Goal: Information Seeking & Learning: Learn about a topic

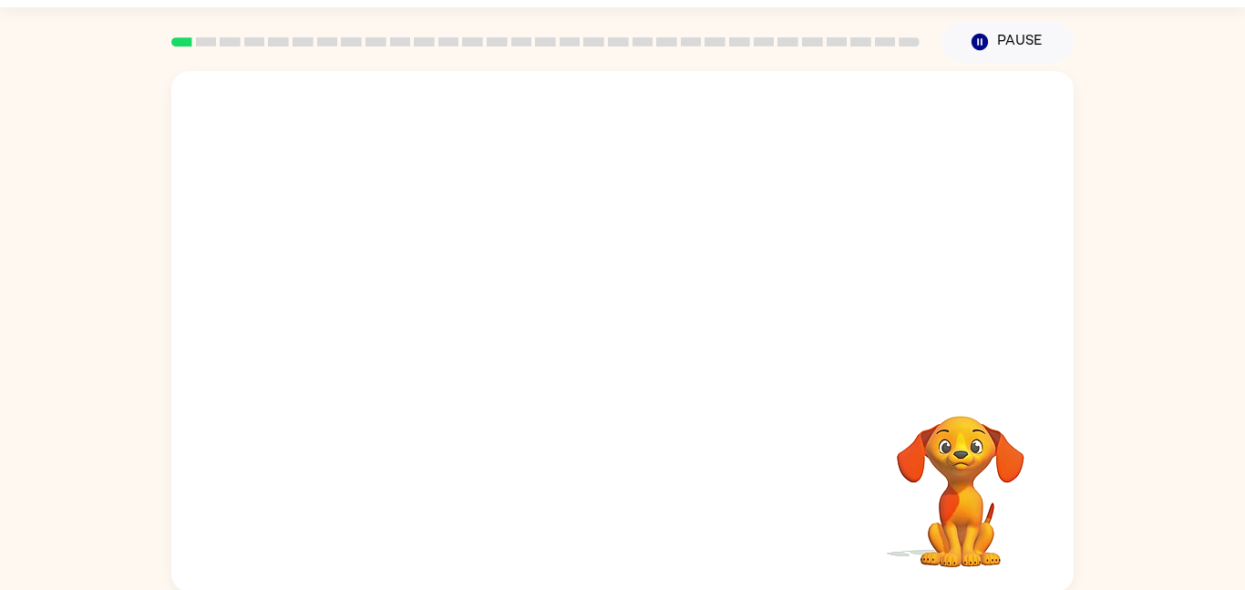
scroll to position [51, 0]
click at [544, 280] on video "Your browser must support playing .mp4 files to use Literably. Please try using…" at bounding box center [622, 222] width 903 height 306
drag, startPoint x: 531, startPoint y: 270, endPoint x: 527, endPoint y: 245, distance: 24.9
click at [527, 264] on video "Your browser must support playing .mp4 files to use Literably. Please try using…" at bounding box center [622, 222] width 903 height 306
click at [528, 253] on video "Your browser must support playing .mp4 files to use Literably. Please try using…" at bounding box center [622, 222] width 903 height 306
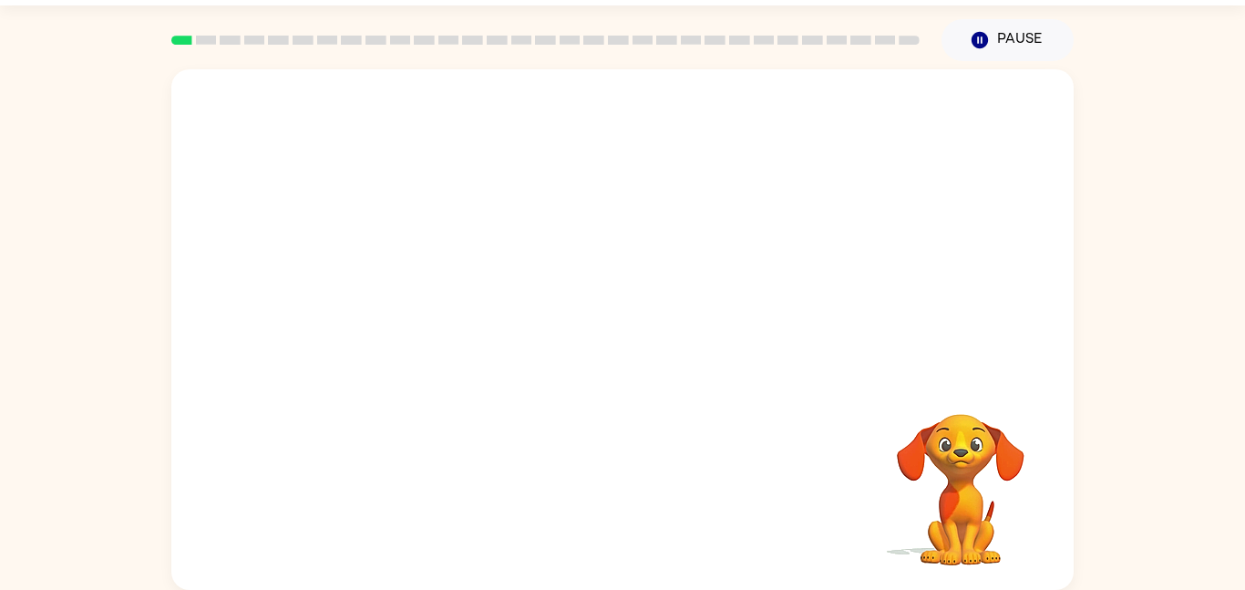
drag, startPoint x: 528, startPoint y: 263, endPoint x: 543, endPoint y: 246, distance: 22.0
click at [543, 246] on video "Your browser must support playing .mp4 files to use Literably. Please try using…" at bounding box center [622, 222] width 903 height 306
drag, startPoint x: 604, startPoint y: 353, endPoint x: 584, endPoint y: 358, distance: 19.9
click at [589, 358] on button "button" at bounding box center [622, 338] width 117 height 67
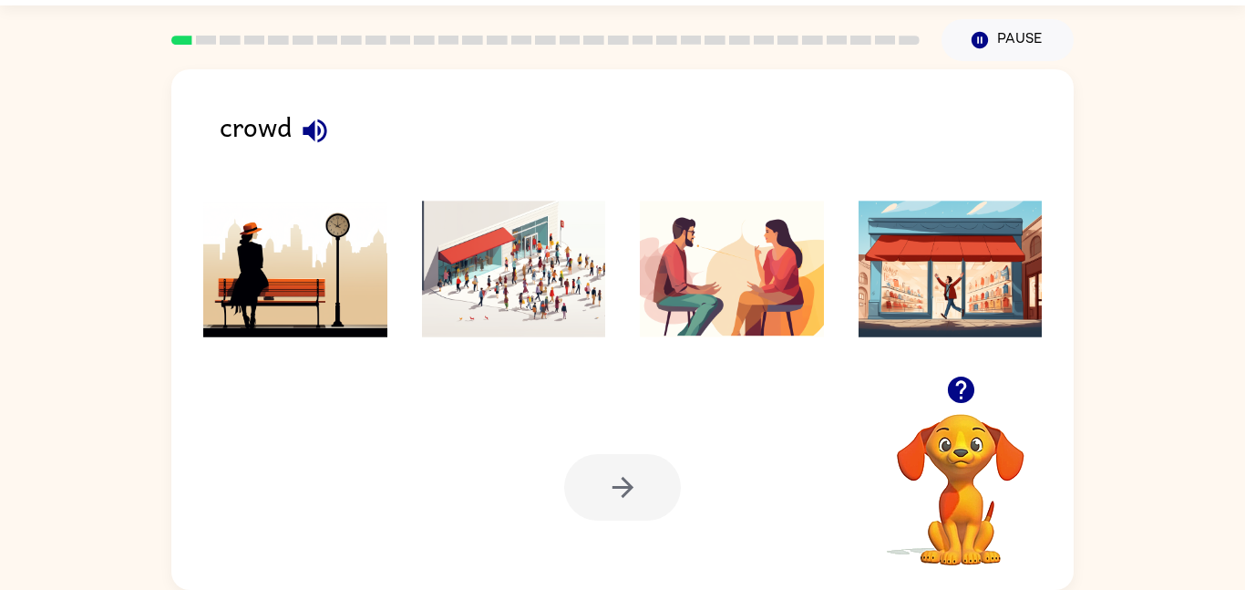
click at [955, 261] on img at bounding box center [951, 269] width 184 height 137
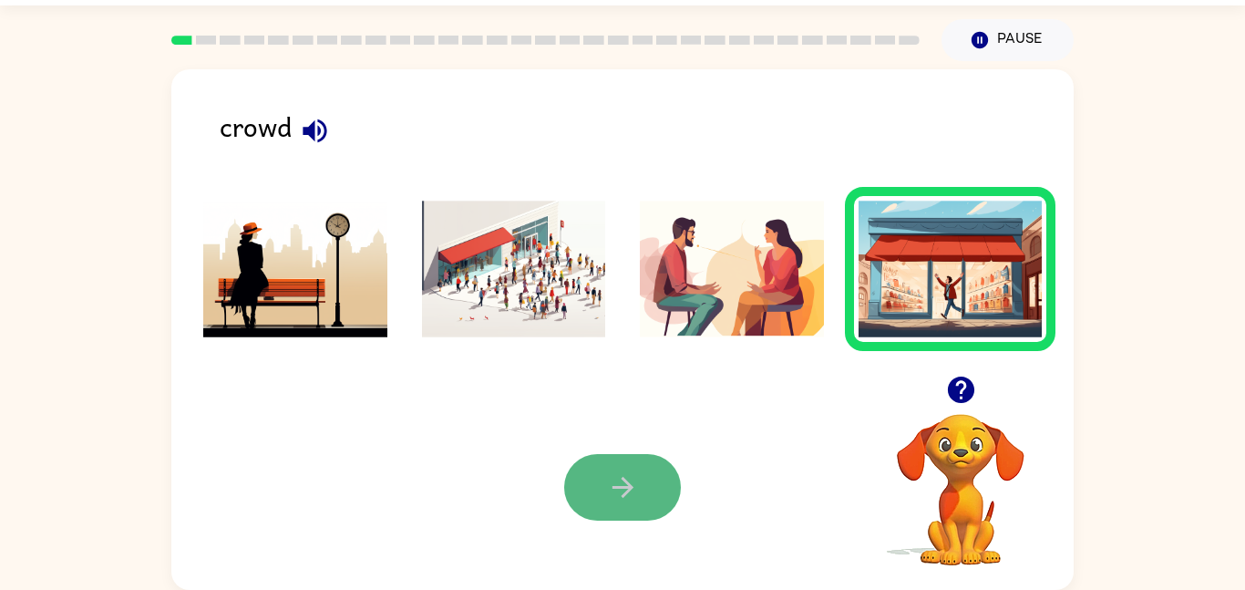
click at [629, 478] on icon "button" at bounding box center [623, 487] width 32 height 32
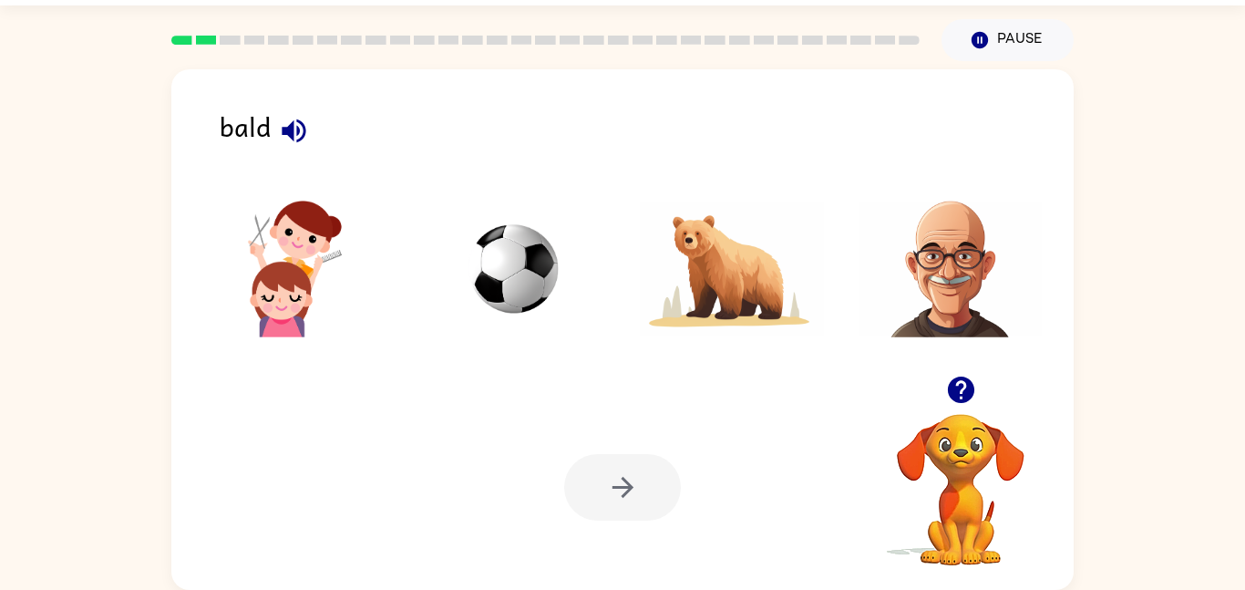
click at [969, 274] on img at bounding box center [951, 269] width 184 height 137
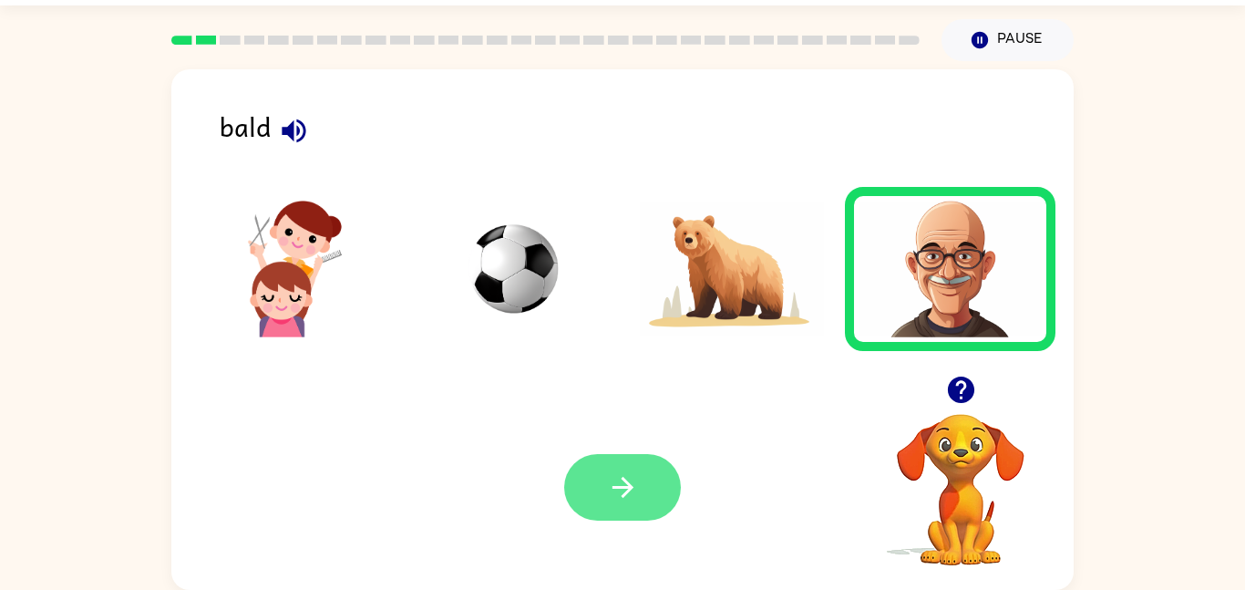
click at [633, 481] on icon "button" at bounding box center [623, 487] width 32 height 32
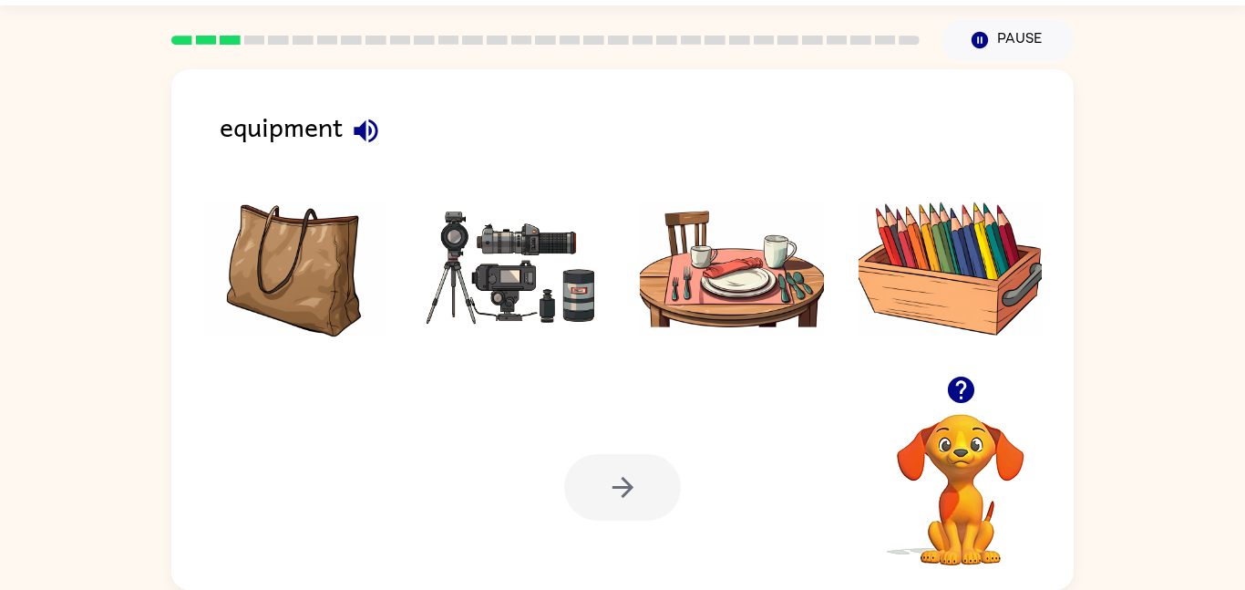
click at [538, 300] on img at bounding box center [514, 269] width 184 height 137
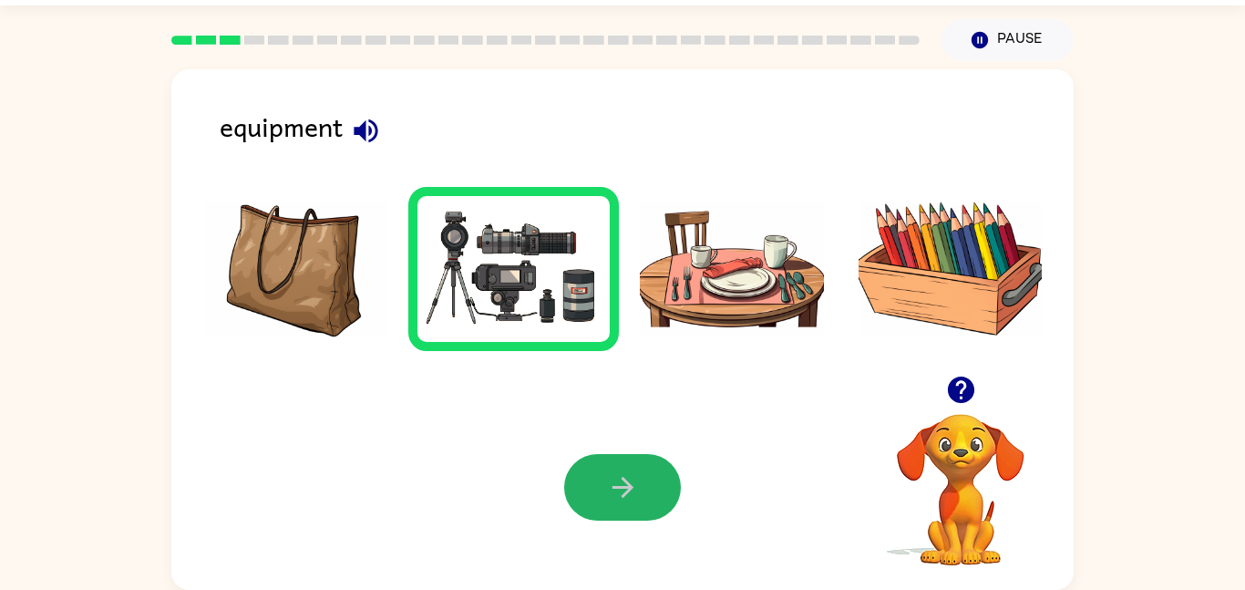
drag, startPoint x: 609, startPoint y: 488, endPoint x: 587, endPoint y: 467, distance: 30.3
click at [593, 481] on button "button" at bounding box center [622, 487] width 117 height 67
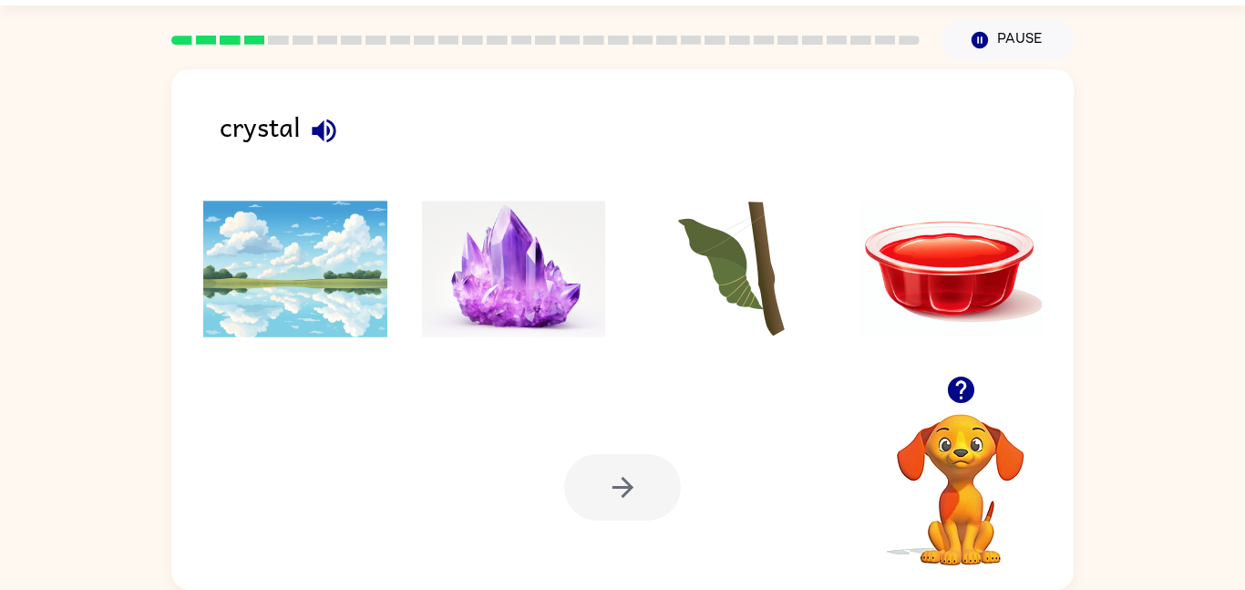
click at [608, 189] on div at bounding box center [623, 273] width 866 height 203
drag, startPoint x: 620, startPoint y: 210, endPoint x: 605, endPoint y: 222, distance: 19.5
click at [620, 211] on ul at bounding box center [623, 274] width 866 height 174
click at [572, 261] on img at bounding box center [514, 269] width 184 height 137
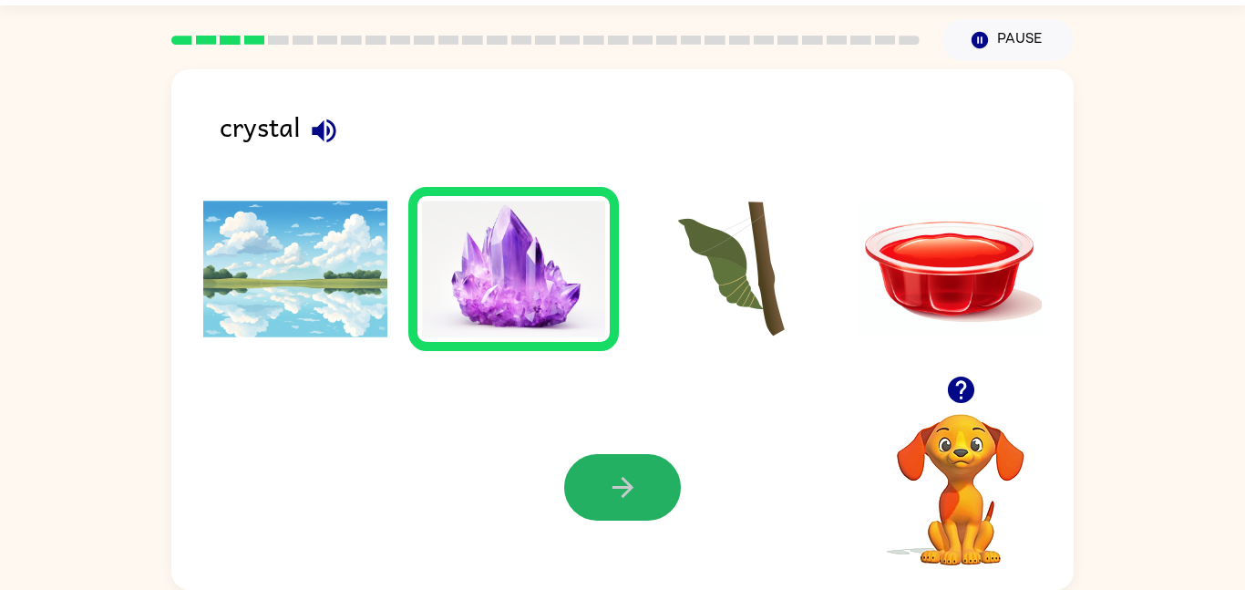
drag, startPoint x: 623, startPoint y: 480, endPoint x: 616, endPoint y: 408, distance: 71.4
click at [621, 425] on div "Your browser must support playing .mp4 files to use Literably. Please try using…" at bounding box center [622, 487] width 903 height 205
click at [586, 462] on button "button" at bounding box center [622, 487] width 117 height 67
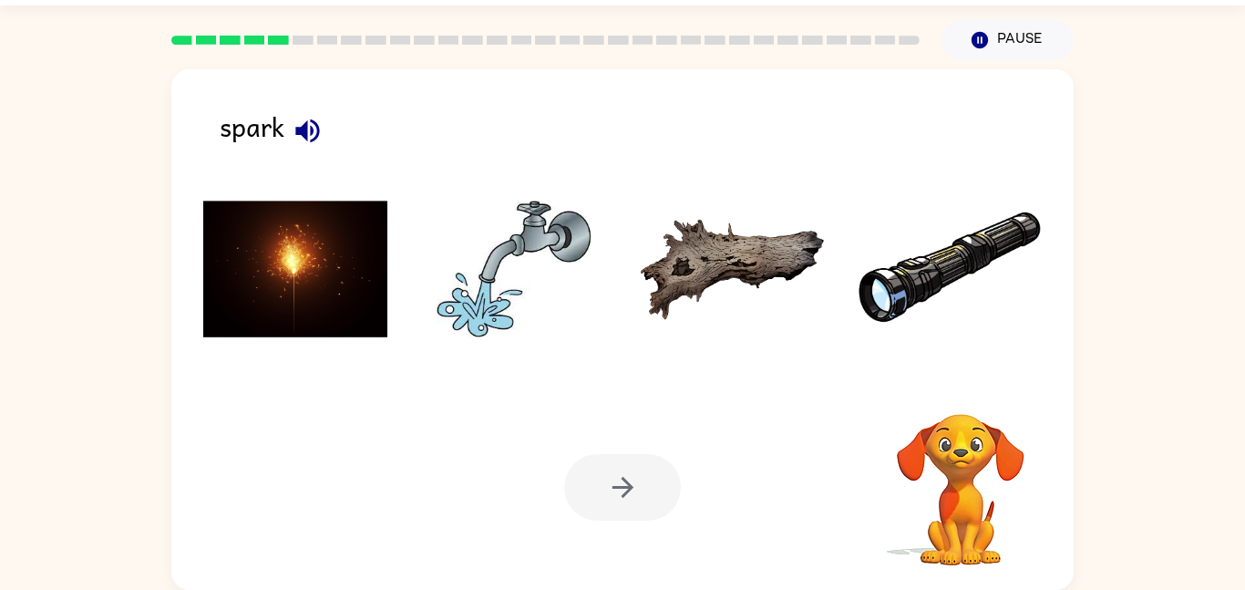
click at [284, 268] on img at bounding box center [295, 269] width 184 height 137
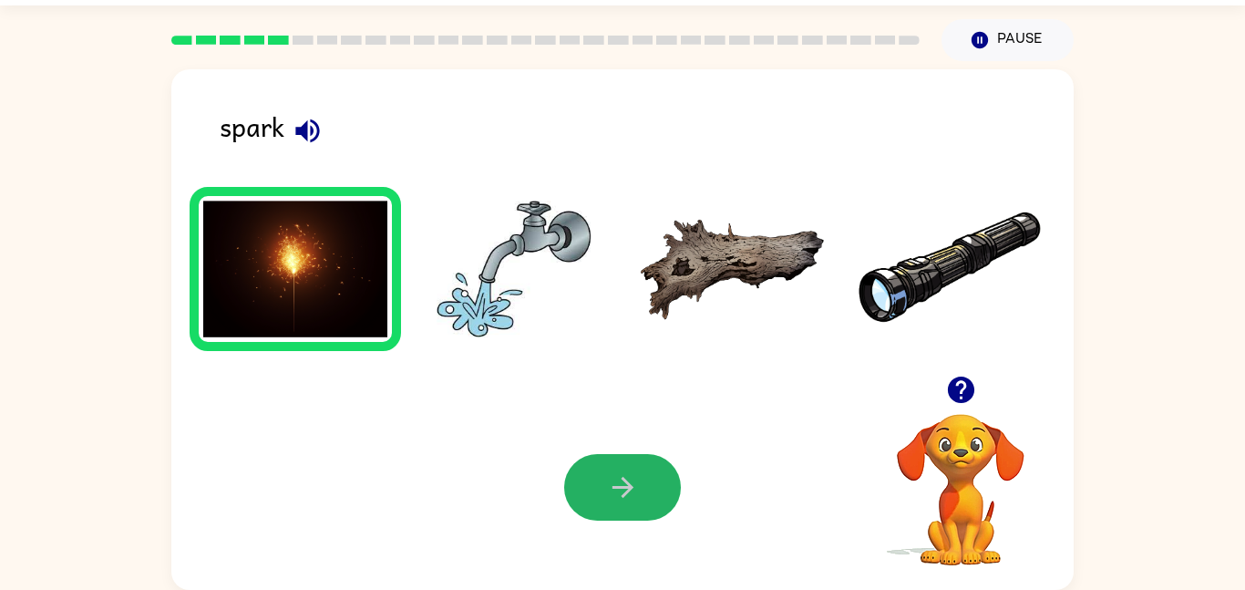
drag, startPoint x: 630, startPoint y: 496, endPoint x: 579, endPoint y: 480, distance: 53.6
click at [623, 494] on icon "button" at bounding box center [623, 487] width 32 height 32
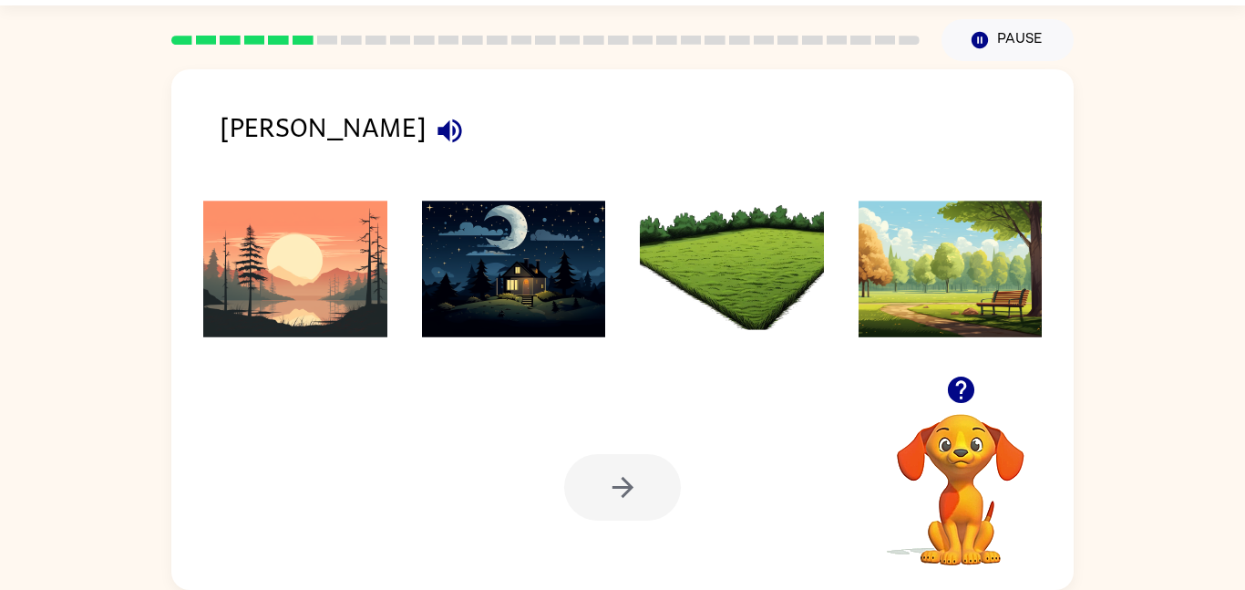
click at [566, 309] on img at bounding box center [514, 269] width 184 height 137
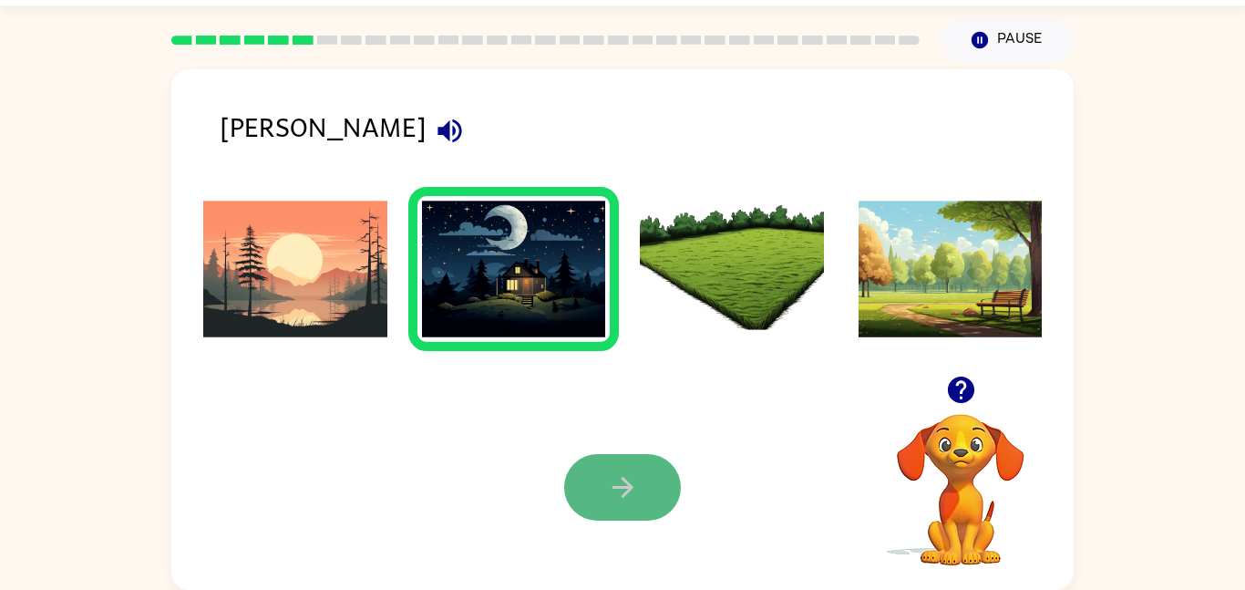
click at [648, 491] on button "button" at bounding box center [622, 487] width 117 height 67
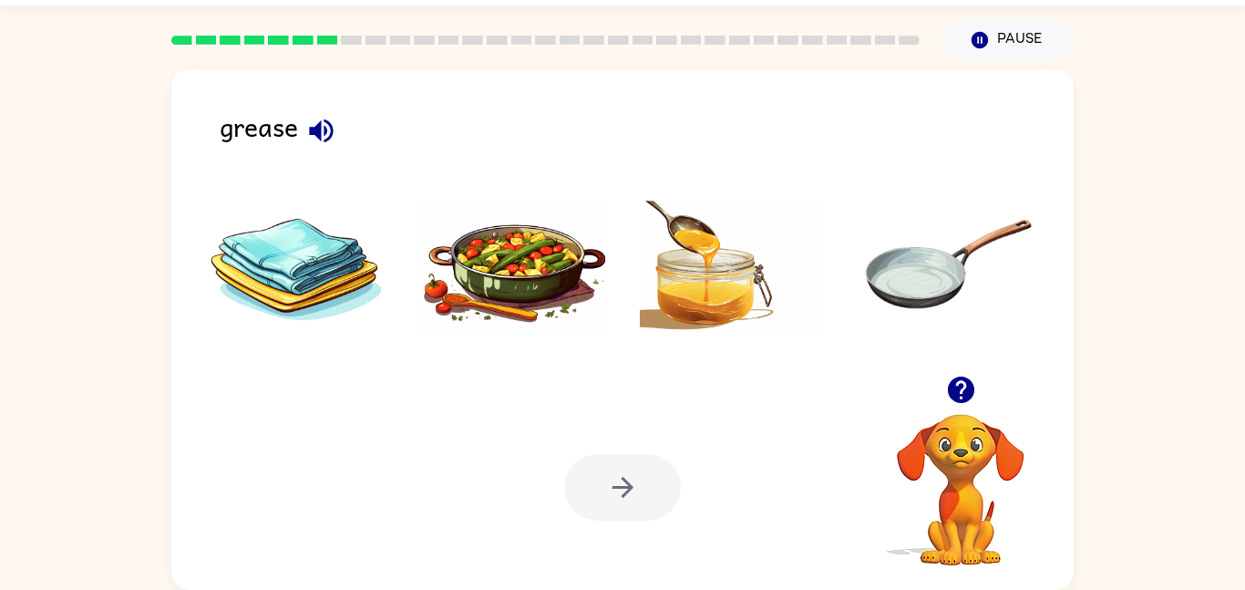
click at [560, 274] on img at bounding box center [514, 269] width 184 height 137
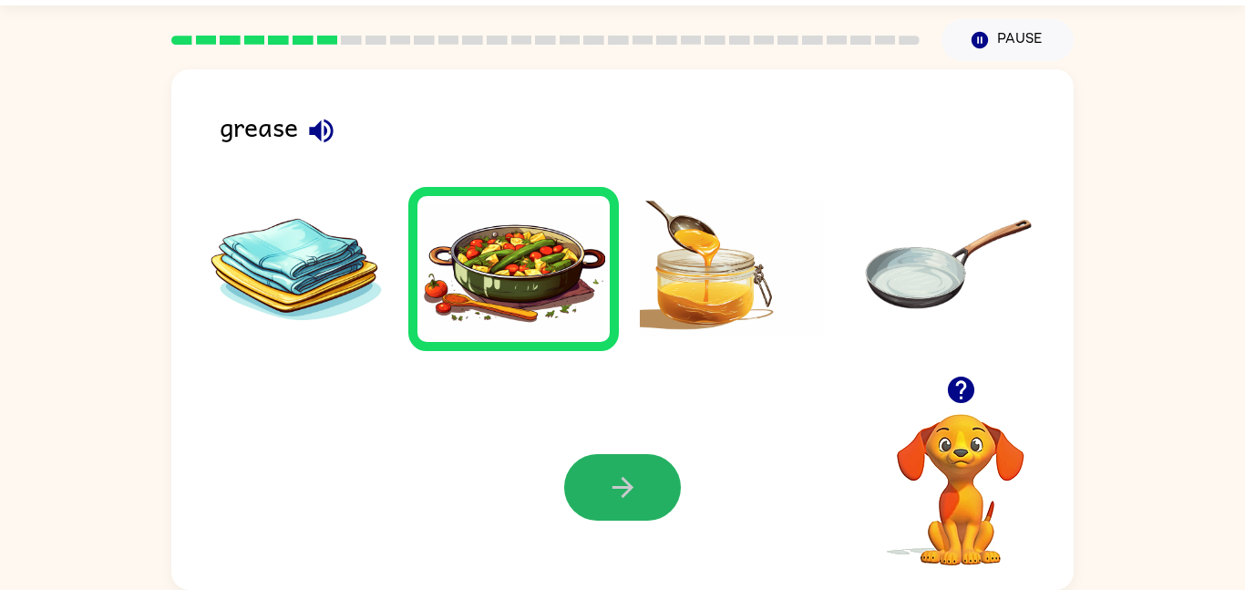
drag, startPoint x: 604, startPoint y: 477, endPoint x: 601, endPoint y: 450, distance: 27.5
click at [601, 467] on button "button" at bounding box center [622, 487] width 117 height 67
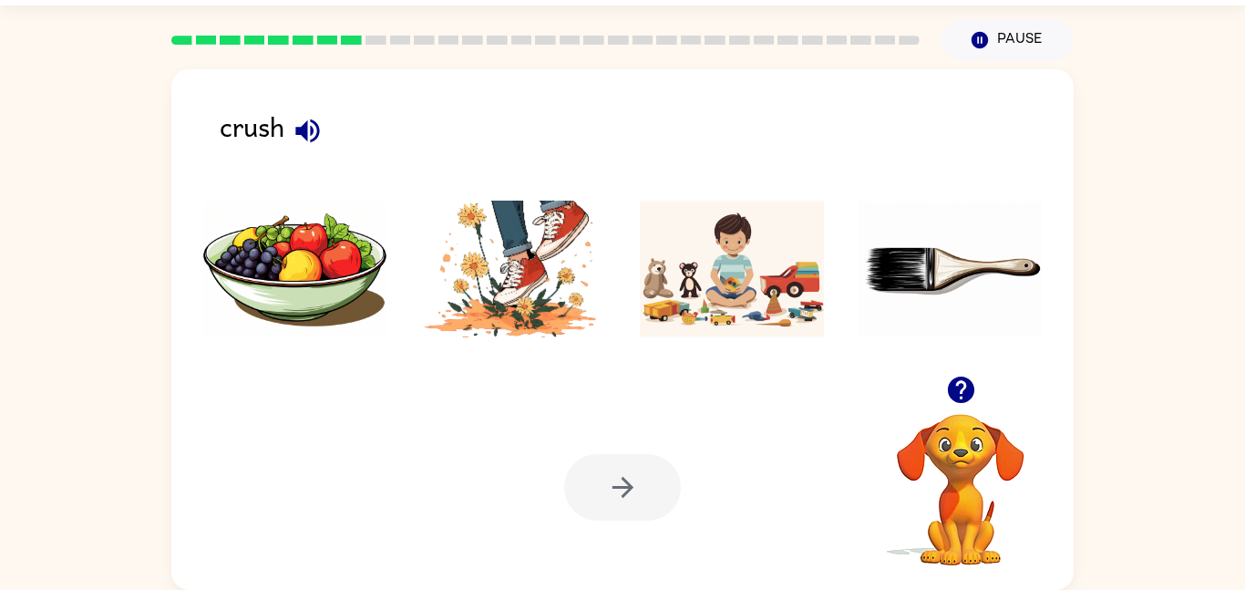
click at [542, 267] on img at bounding box center [514, 269] width 184 height 137
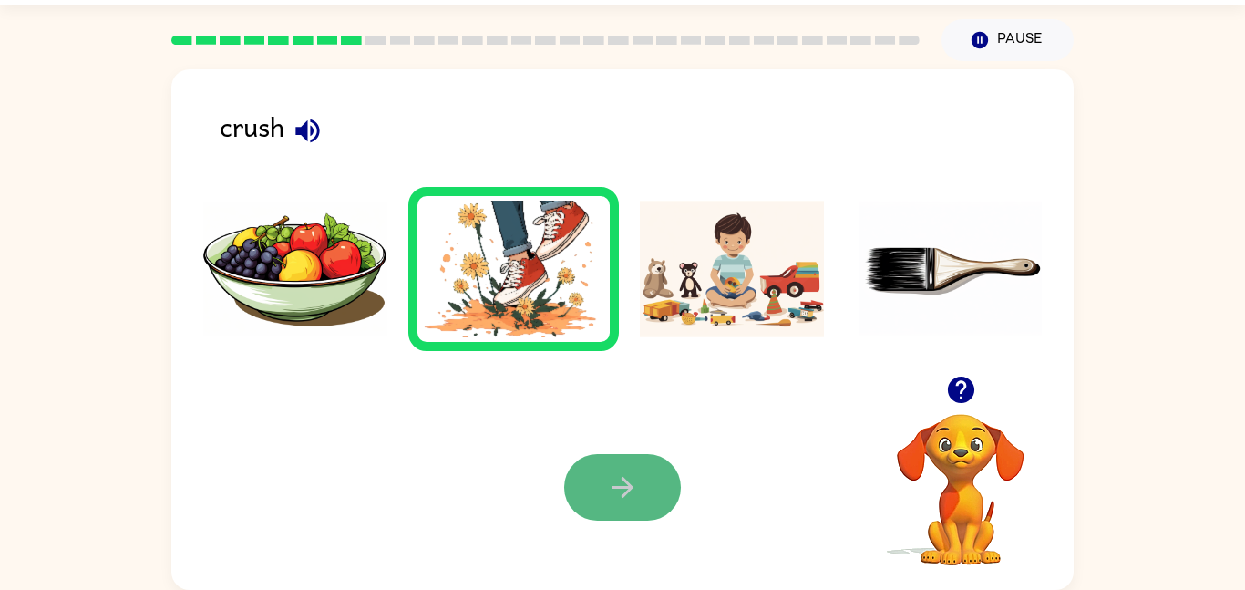
click at [654, 475] on button "button" at bounding box center [622, 487] width 117 height 67
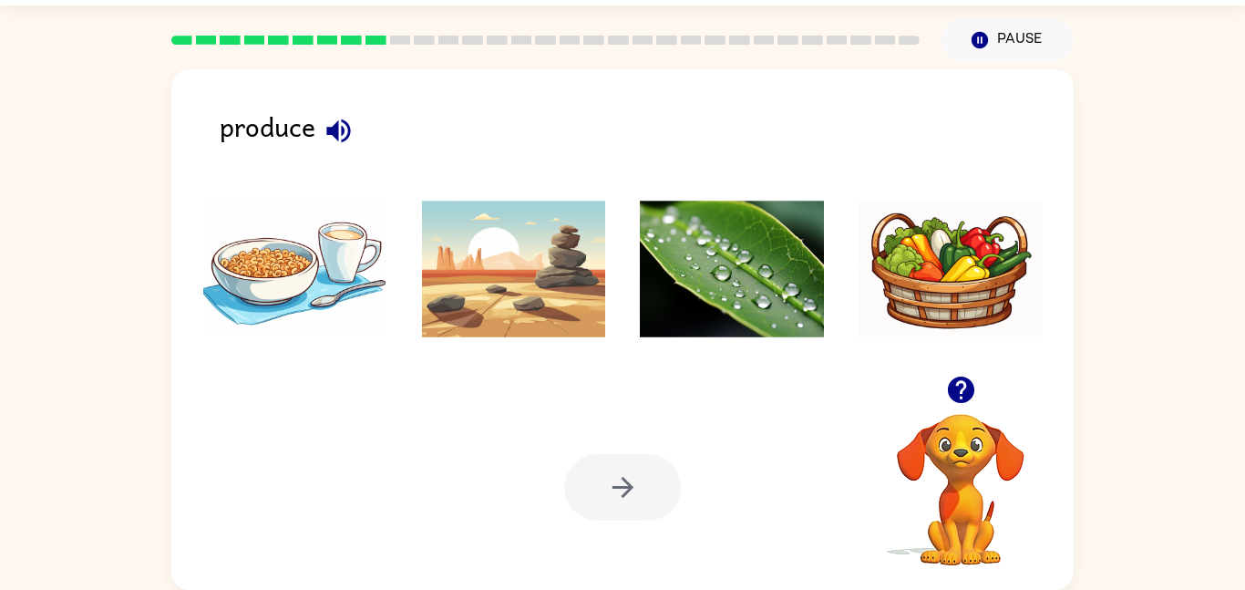
click at [743, 277] on img at bounding box center [732, 269] width 184 height 137
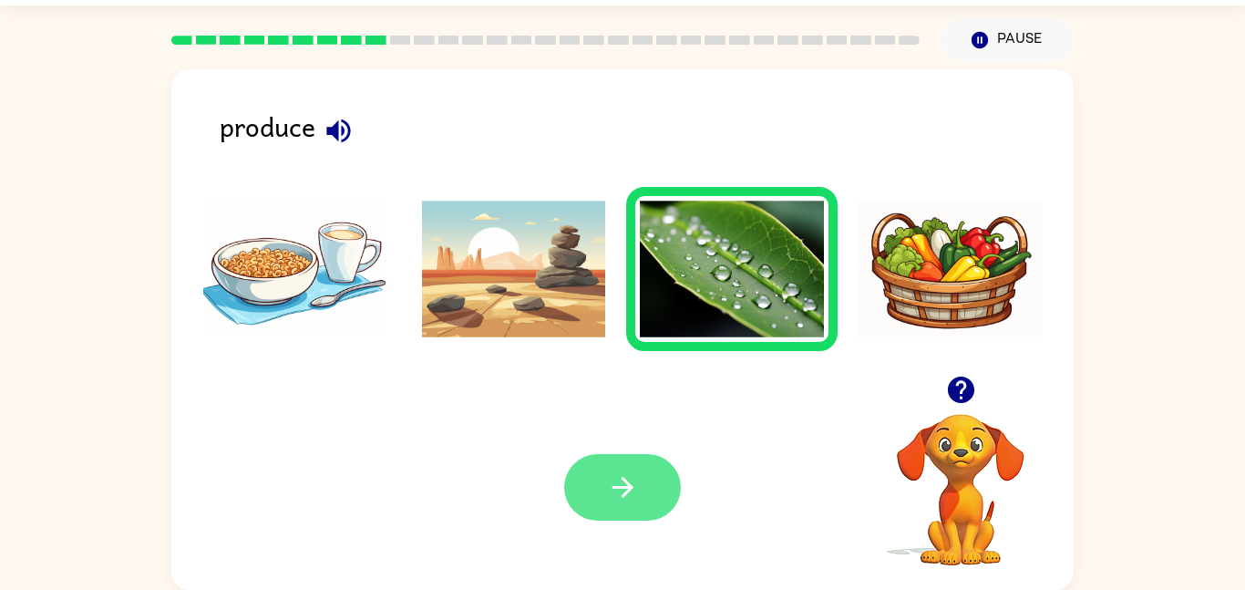
click at [630, 462] on button "button" at bounding box center [622, 487] width 117 height 67
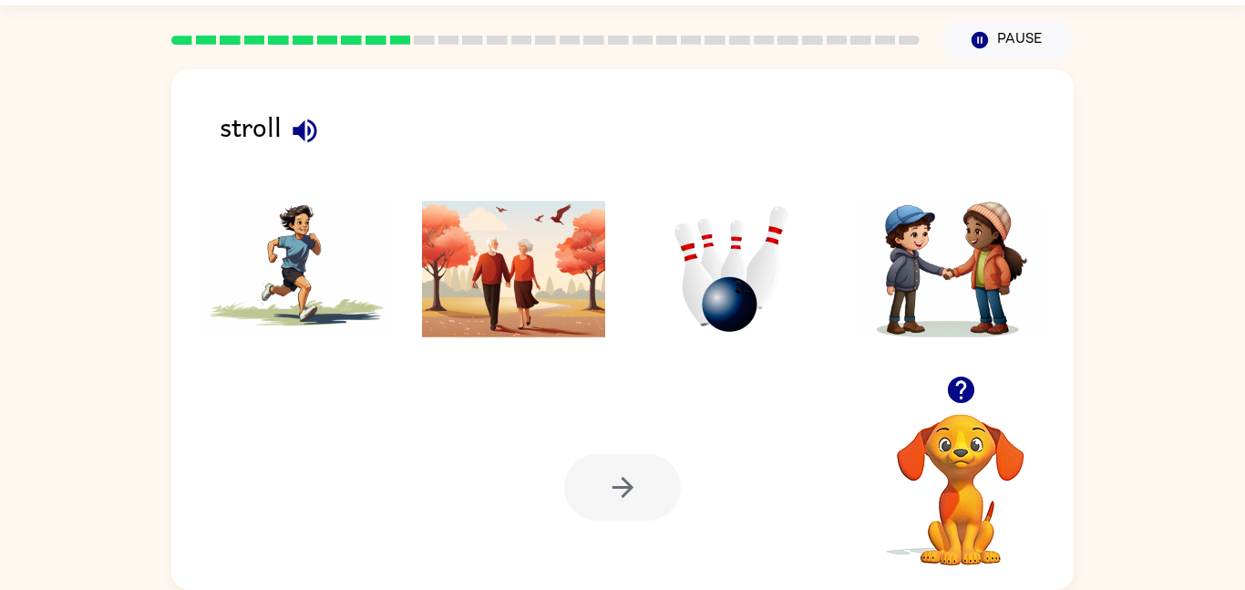
click at [710, 320] on img at bounding box center [732, 269] width 184 height 137
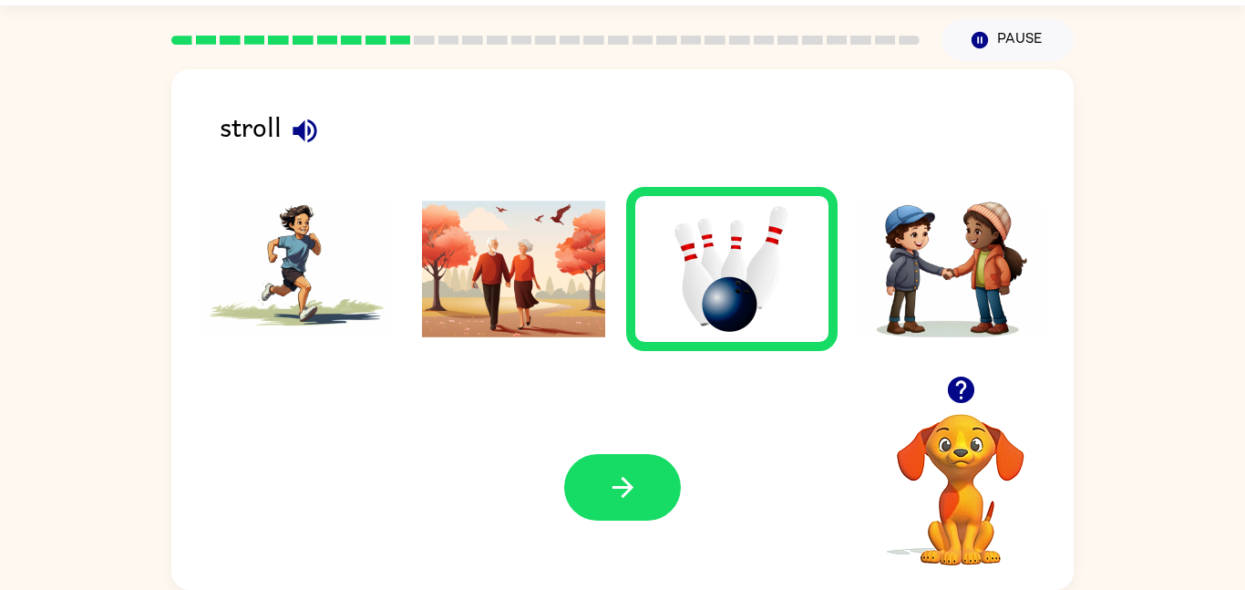
click at [562, 270] on img at bounding box center [514, 269] width 184 height 137
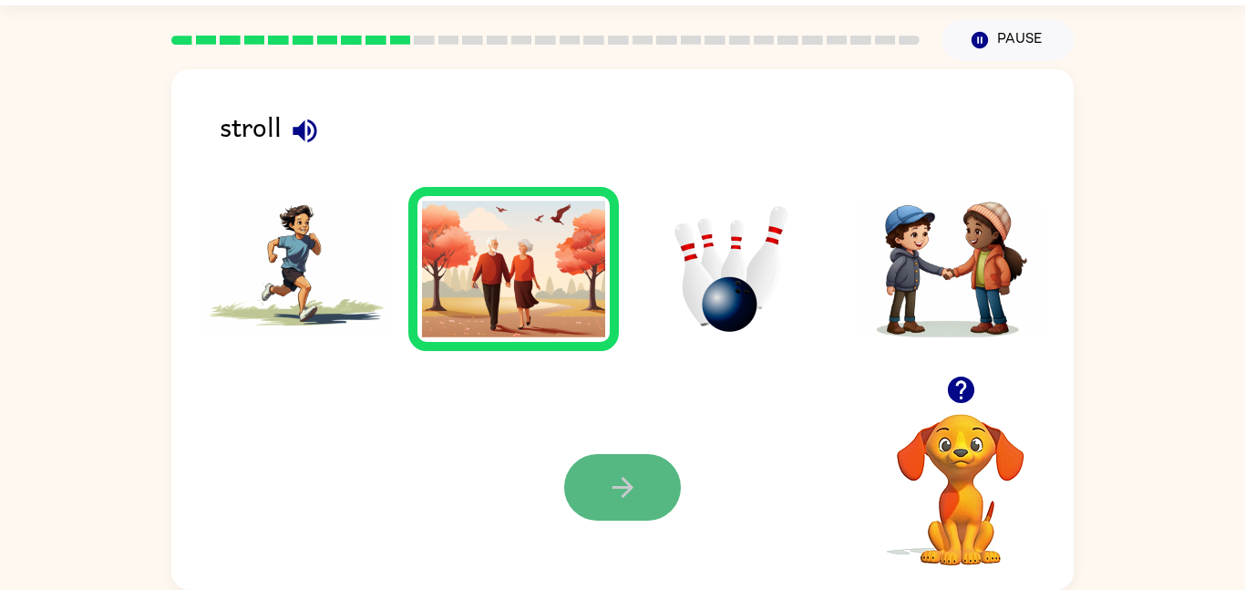
click at [625, 489] on icon "button" at bounding box center [623, 487] width 32 height 32
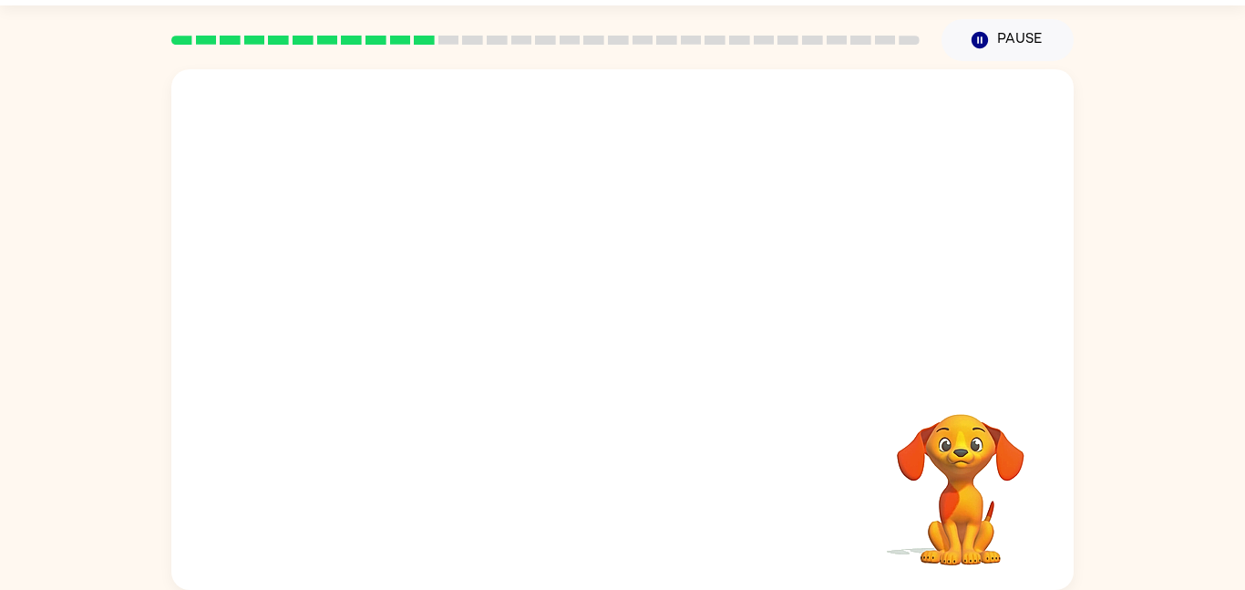
drag, startPoint x: 660, startPoint y: 302, endPoint x: 648, endPoint y: 77, distance: 225.5
click at [648, 85] on video "Your browser must support playing .mp4 files to use Literably. Please try using…" at bounding box center [622, 222] width 903 height 306
drag, startPoint x: 646, startPoint y: 84, endPoint x: 636, endPoint y: 115, distance: 32.6
click at [636, 103] on video "Your browser must support playing .mp4 files to use Literably. Please try using…" at bounding box center [622, 222] width 903 height 306
drag, startPoint x: 568, startPoint y: 288, endPoint x: 556, endPoint y: 88, distance: 200.0
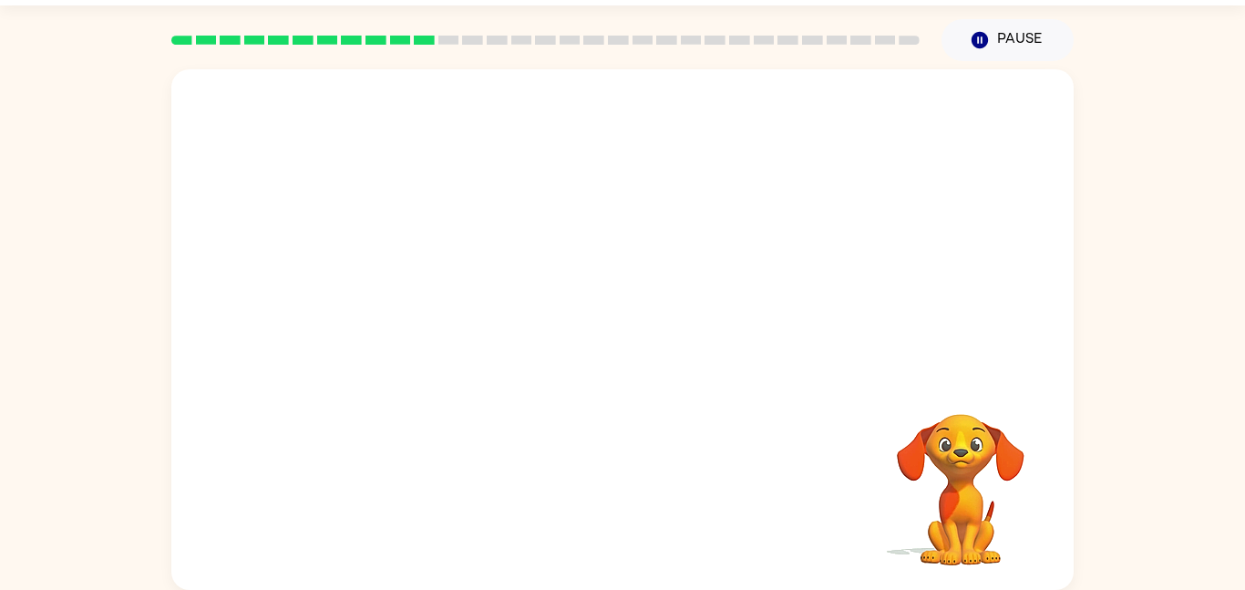
click at [554, 156] on video "Your browser must support playing .mp4 files to use Literably. Please try using…" at bounding box center [622, 222] width 903 height 306
drag, startPoint x: 574, startPoint y: 149, endPoint x: 588, endPoint y: 122, distance: 30.2
click at [561, 134] on video "Your browser must support playing .mp4 files to use Literably. Please try using…" at bounding box center [622, 222] width 903 height 306
drag, startPoint x: 640, startPoint y: 105, endPoint x: 583, endPoint y: -46, distance: 161.0
click at [583, 0] on html "[PERSON_NAME] ( Logout ) Pause Pause Your browser must support playing .mp4 fil…" at bounding box center [622, 269] width 1245 height 641
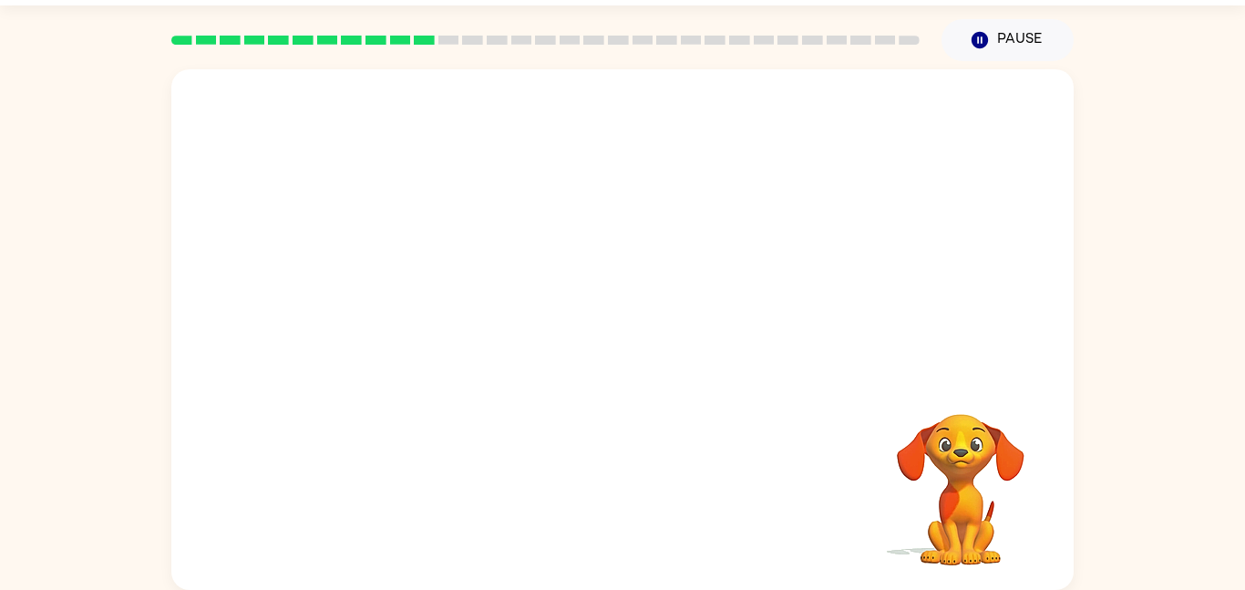
click at [441, 181] on video "Your browser must support playing .mp4 files to use Literably. Please try using…" at bounding box center [622, 222] width 903 height 306
click at [481, 386] on div "Your browser must support playing .mp4 files to use Literably. Please try using…" at bounding box center [622, 329] width 903 height 521
click at [218, 92] on video "Your browser must support playing .mp4 files to use Literably. Please try using…" at bounding box center [622, 222] width 903 height 306
click at [628, 350] on div at bounding box center [622, 338] width 117 height 67
click at [626, 357] on div at bounding box center [622, 338] width 117 height 67
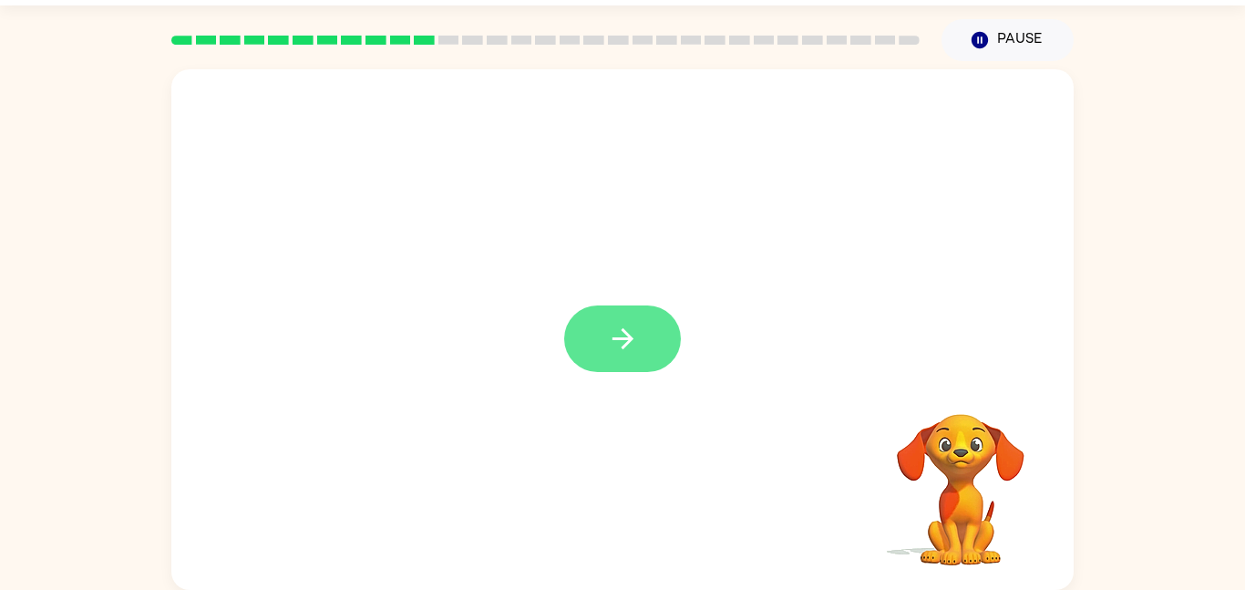
click at [636, 350] on icon "button" at bounding box center [623, 339] width 32 height 32
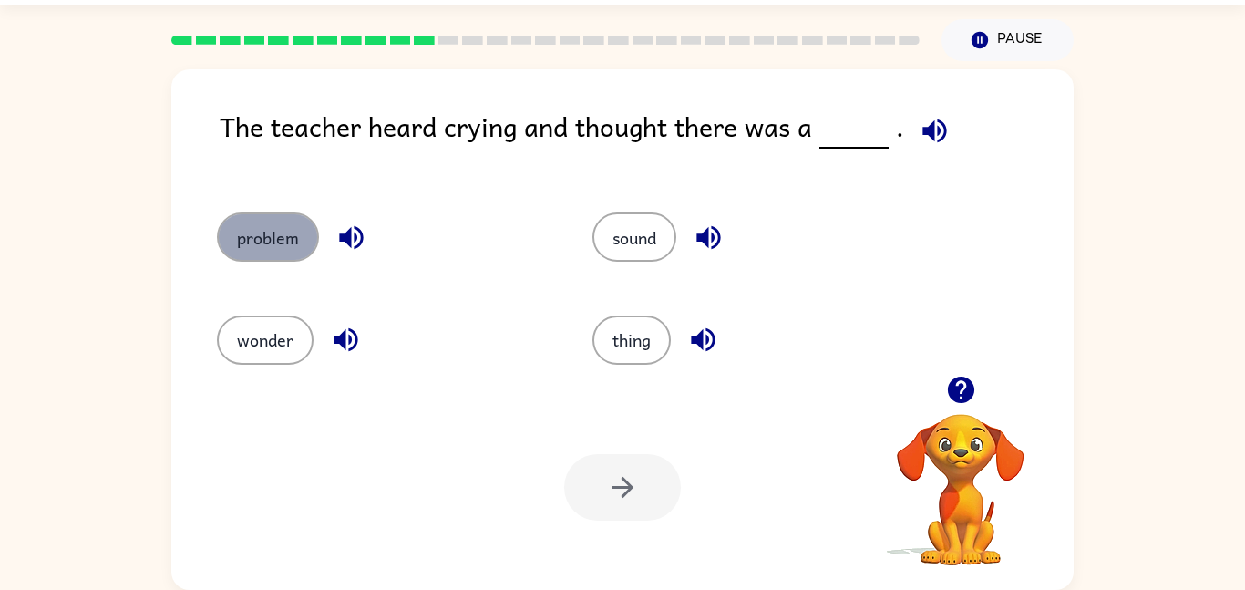
drag, startPoint x: 278, startPoint y: 234, endPoint x: 273, endPoint y: 251, distance: 17.3
click at [273, 251] on button "problem" at bounding box center [268, 236] width 102 height 49
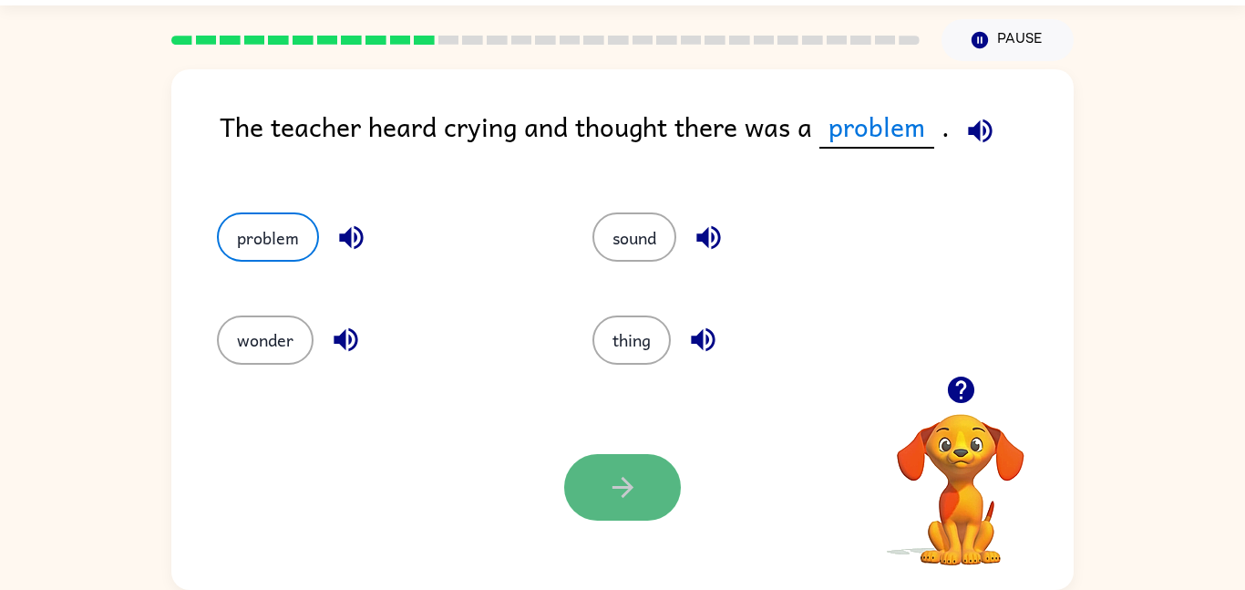
click at [639, 479] on button "button" at bounding box center [622, 487] width 117 height 67
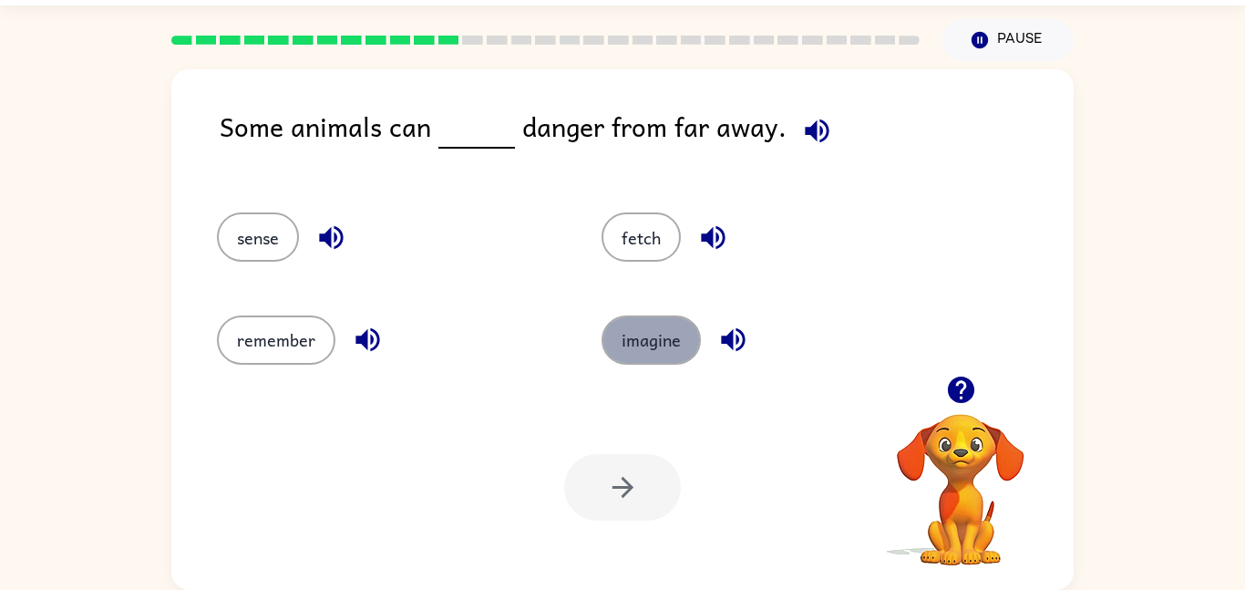
drag, startPoint x: 656, startPoint y: 333, endPoint x: 656, endPoint y: 344, distance: 10.9
click at [656, 343] on button "imagine" at bounding box center [651, 339] width 99 height 49
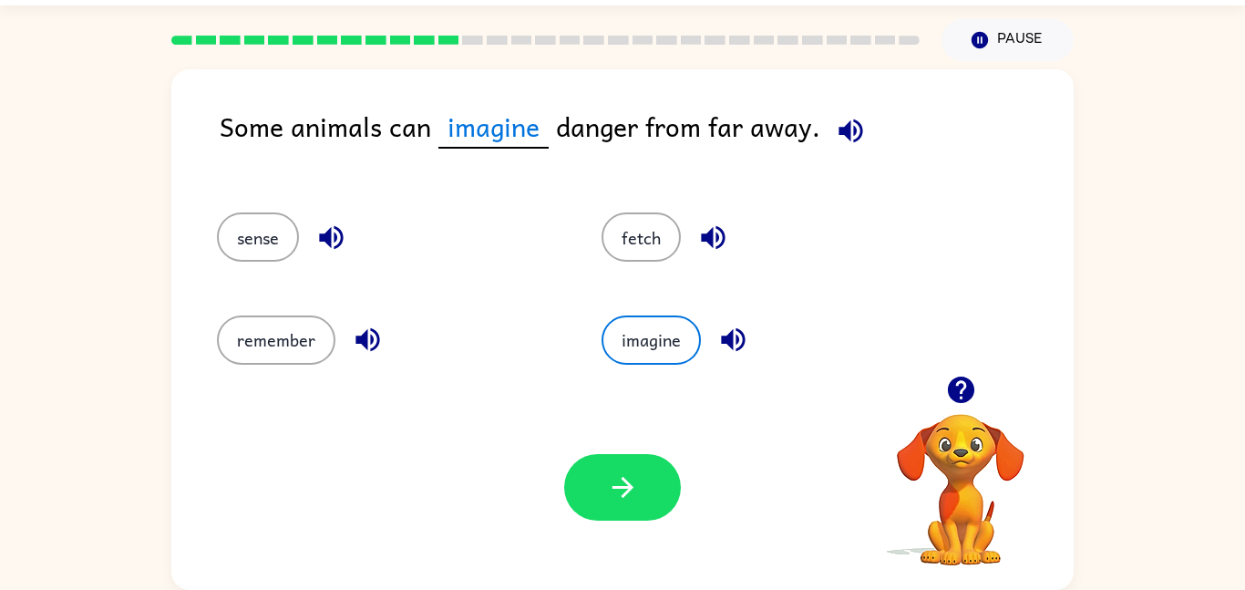
drag, startPoint x: 676, startPoint y: 240, endPoint x: 685, endPoint y: 230, distance: 13.6
click at [691, 231] on div "fetch" at bounding box center [773, 236] width 343 height 49
drag, startPoint x: 616, startPoint y: 231, endPoint x: 610, endPoint y: 248, distance: 18.5
click at [616, 231] on button "fetch" at bounding box center [641, 236] width 79 height 49
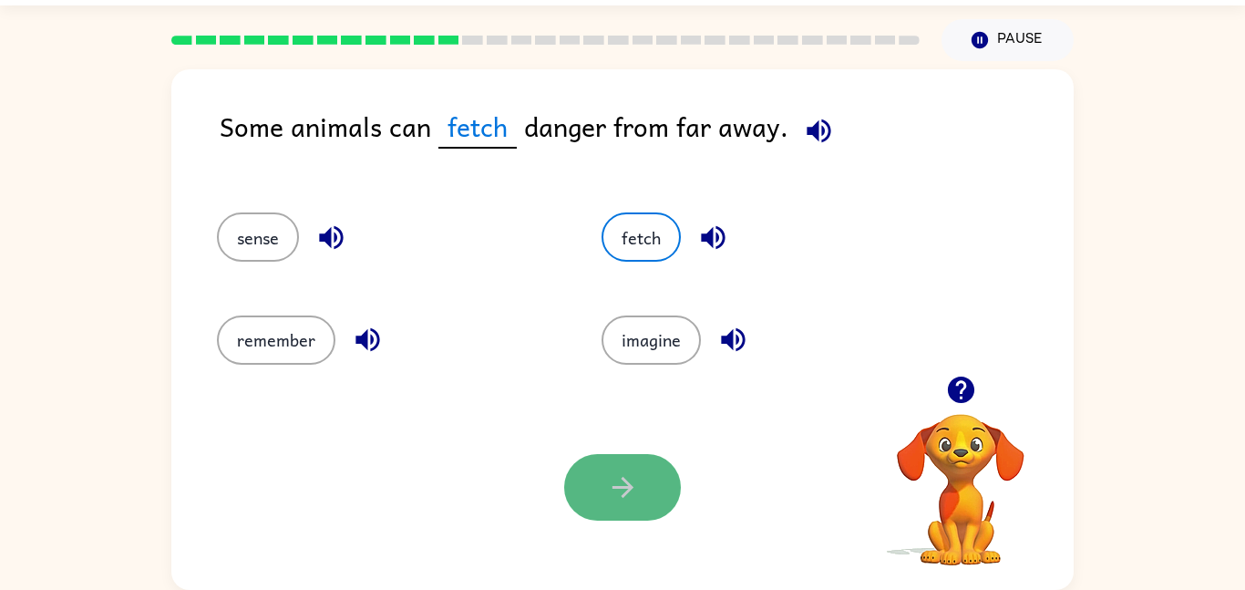
drag, startPoint x: 604, startPoint y: 474, endPoint x: 604, endPoint y: 516, distance: 41.9
click at [604, 516] on button "button" at bounding box center [622, 487] width 117 height 67
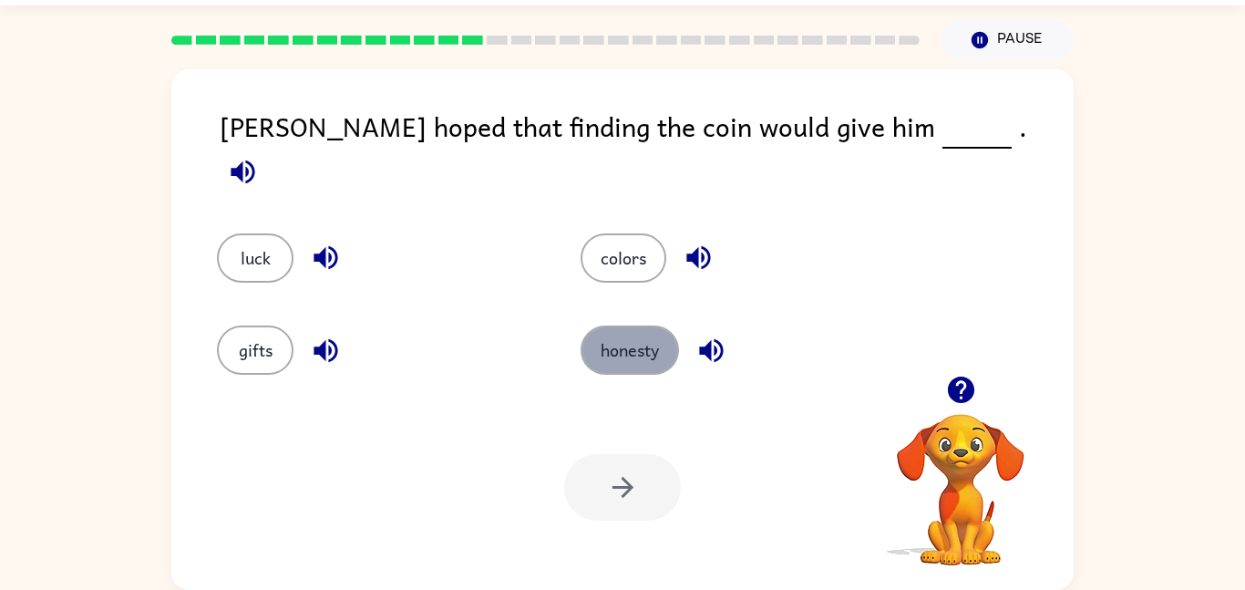
click at [612, 360] on button "honesty" at bounding box center [630, 350] width 98 height 49
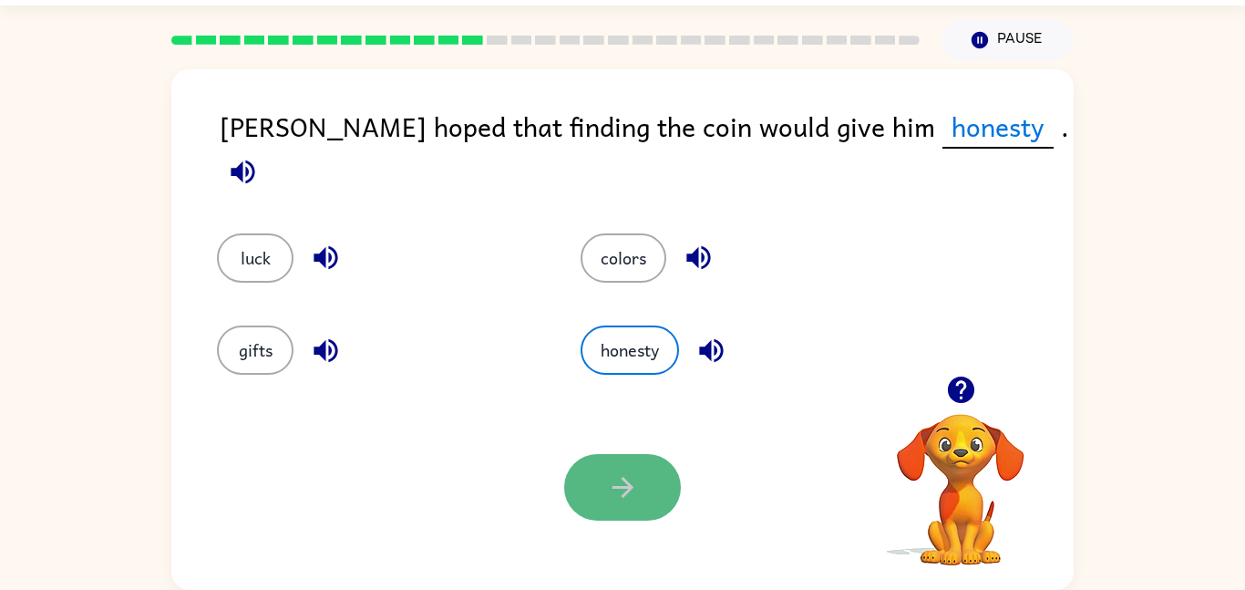
click at [595, 497] on button "button" at bounding box center [622, 487] width 117 height 67
click at [594, 498] on div at bounding box center [622, 487] width 117 height 67
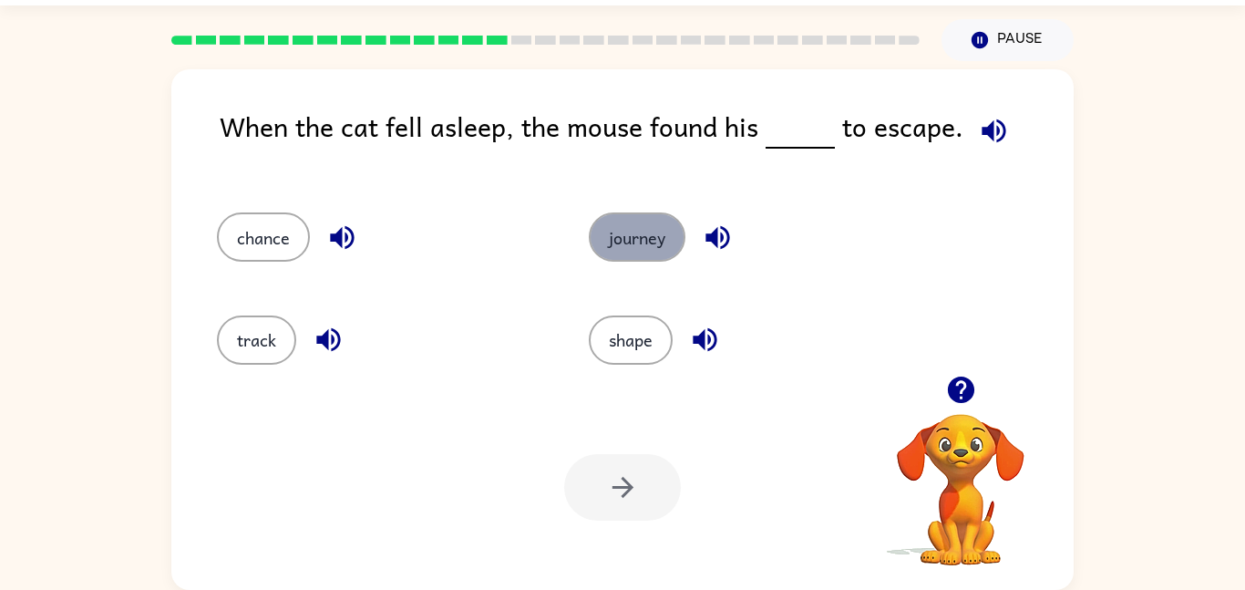
click at [682, 233] on button "journey" at bounding box center [637, 236] width 97 height 49
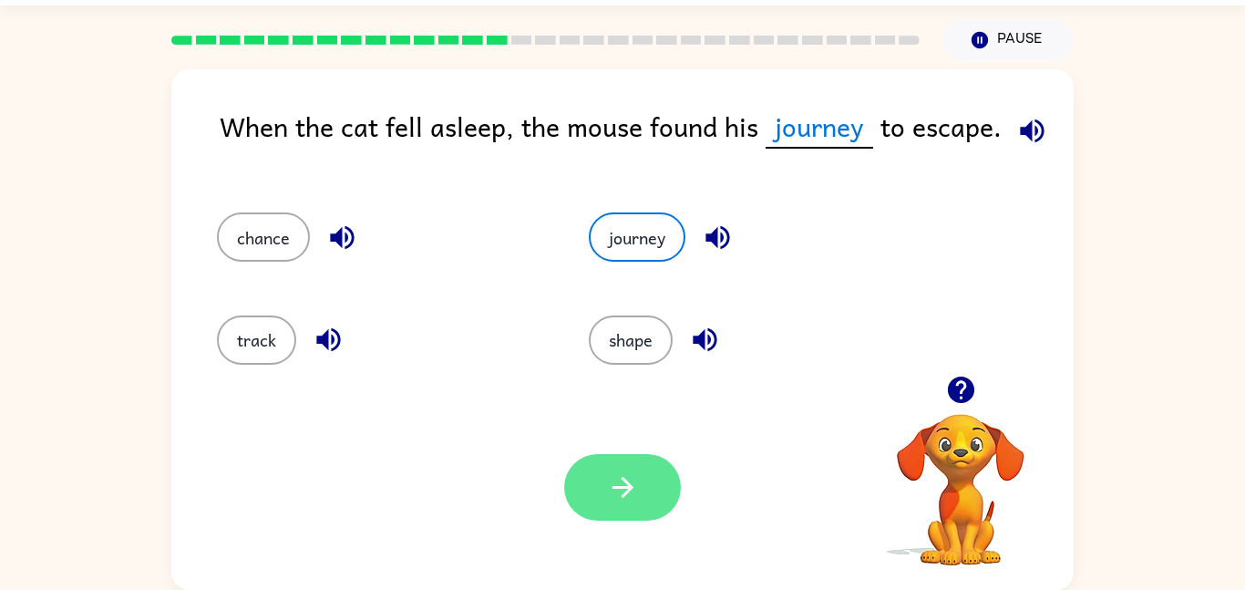
drag, startPoint x: 649, startPoint y: 528, endPoint x: 650, endPoint y: 487, distance: 41.0
click at [648, 519] on div "Your browser must support playing .mp4 files to use Literably. Please try using…" at bounding box center [622, 487] width 903 height 205
drag, startPoint x: 652, startPoint y: 486, endPoint x: 652, endPoint y: 473, distance: 12.8
click at [652, 474] on button "button" at bounding box center [622, 487] width 117 height 67
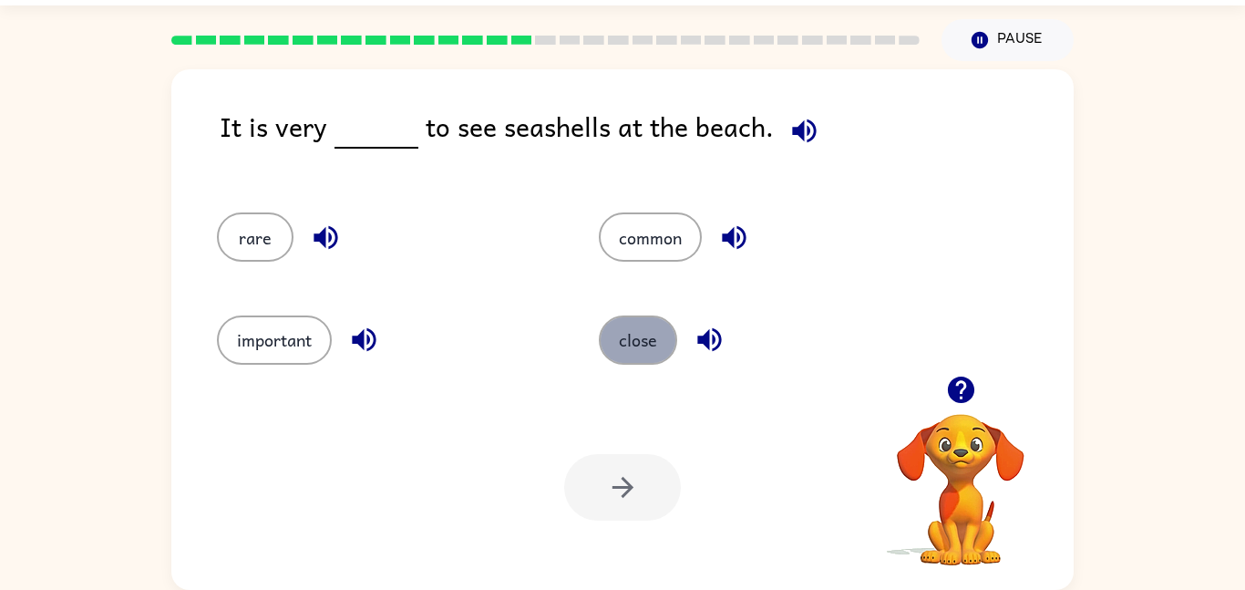
click at [658, 346] on button "close" at bounding box center [638, 339] width 78 height 49
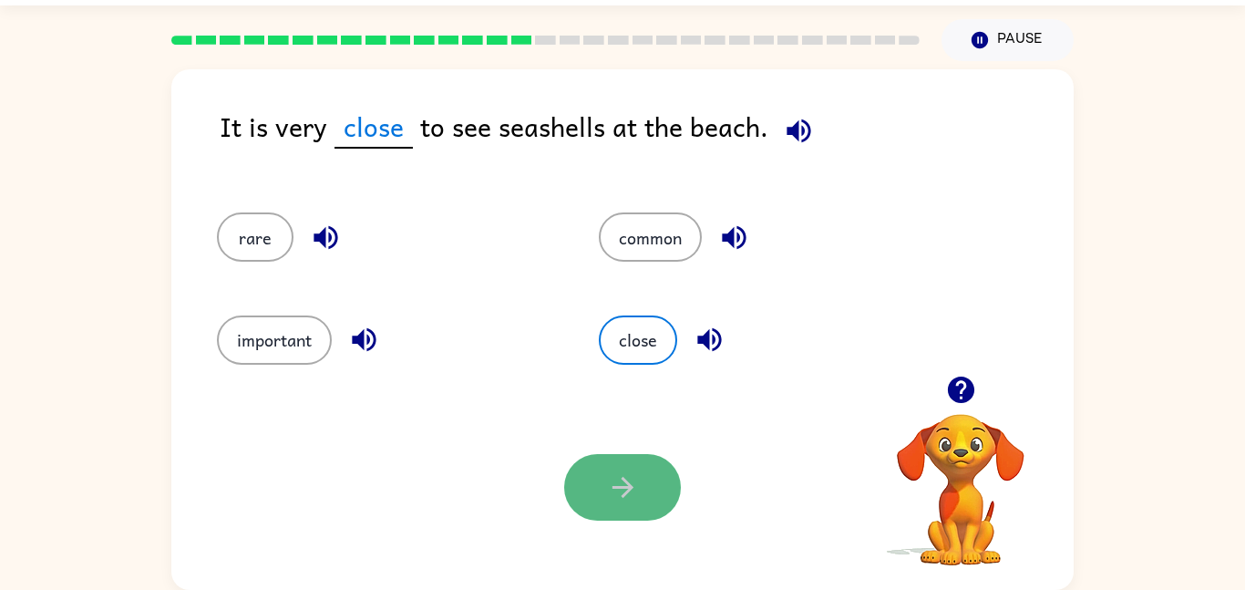
drag, startPoint x: 606, startPoint y: 491, endPoint x: 632, endPoint y: 485, distance: 26.3
click at [632, 485] on button "button" at bounding box center [622, 487] width 117 height 67
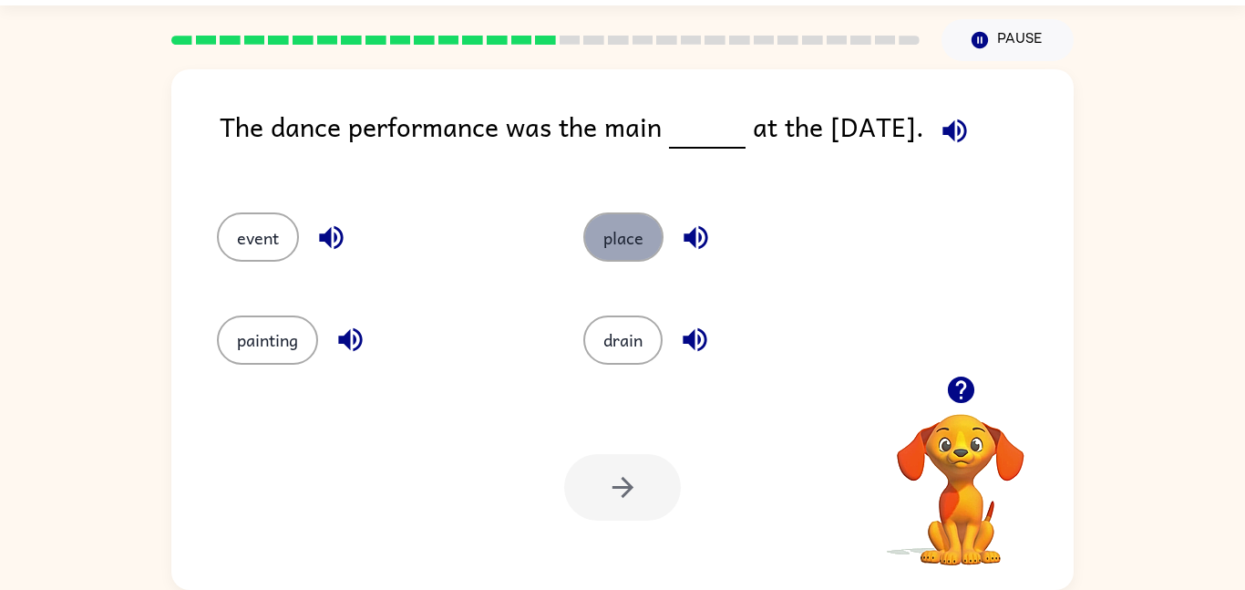
click at [618, 260] on button "place" at bounding box center [624, 236] width 80 height 49
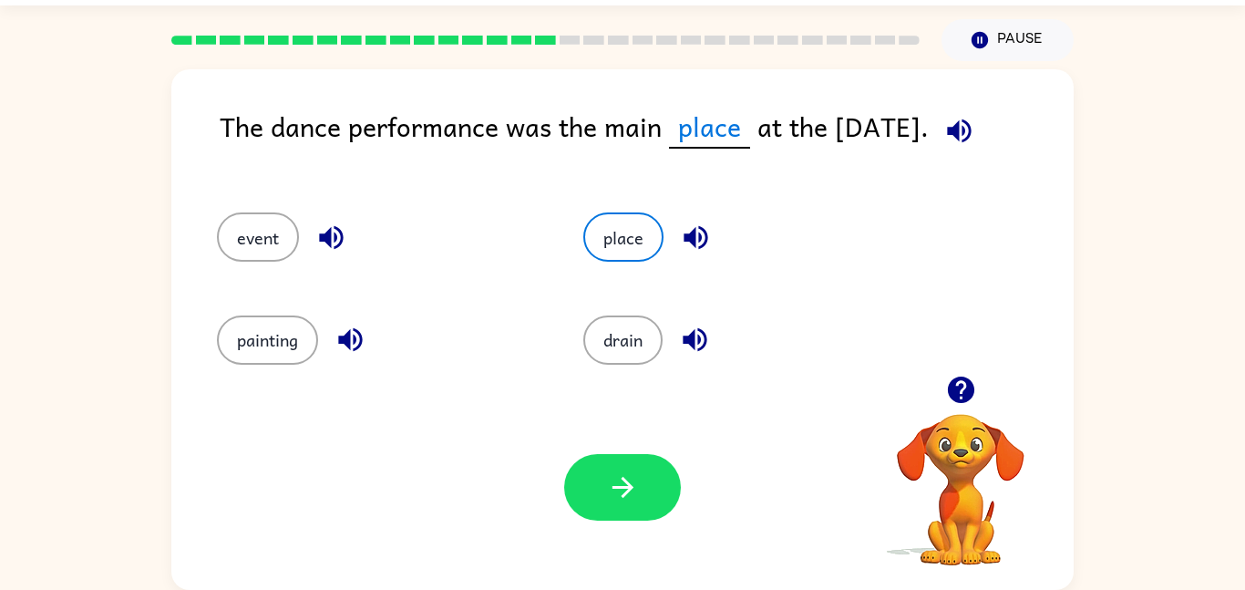
drag, startPoint x: 612, startPoint y: 418, endPoint x: 603, endPoint y: 432, distance: 17.2
click at [603, 432] on div "Your browser must support playing .mp4 files to use Literably. Please try using…" at bounding box center [622, 487] width 903 height 205
click at [602, 466] on button "button" at bounding box center [622, 487] width 117 height 67
click at [598, 472] on div at bounding box center [622, 487] width 117 height 67
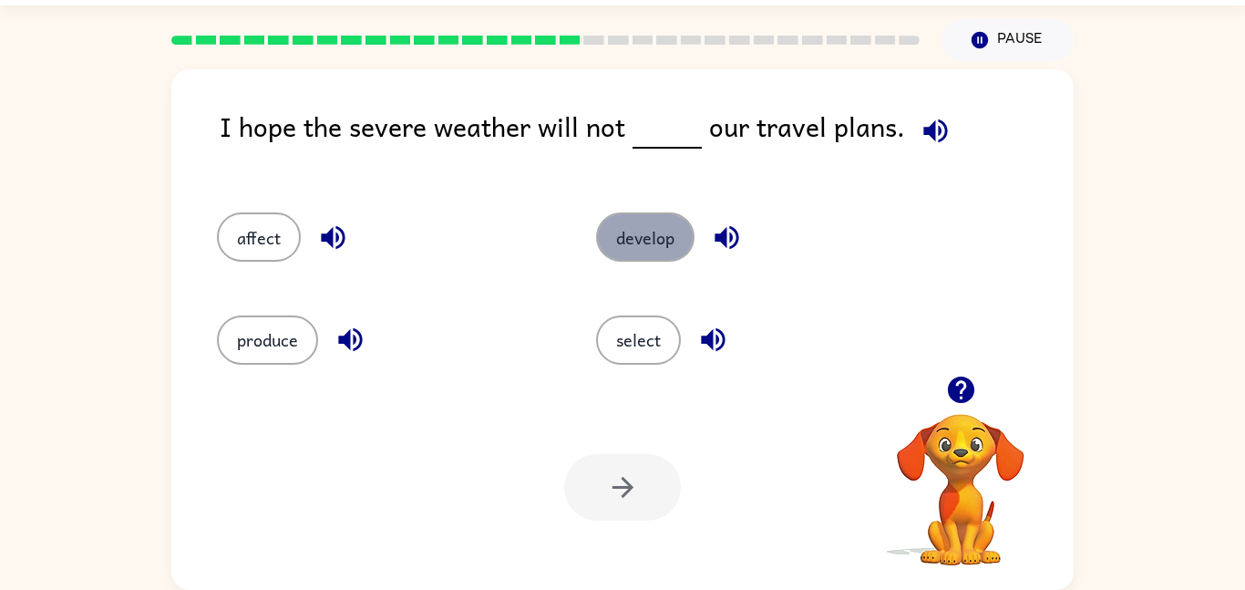
click at [655, 254] on button "develop" at bounding box center [645, 236] width 98 height 49
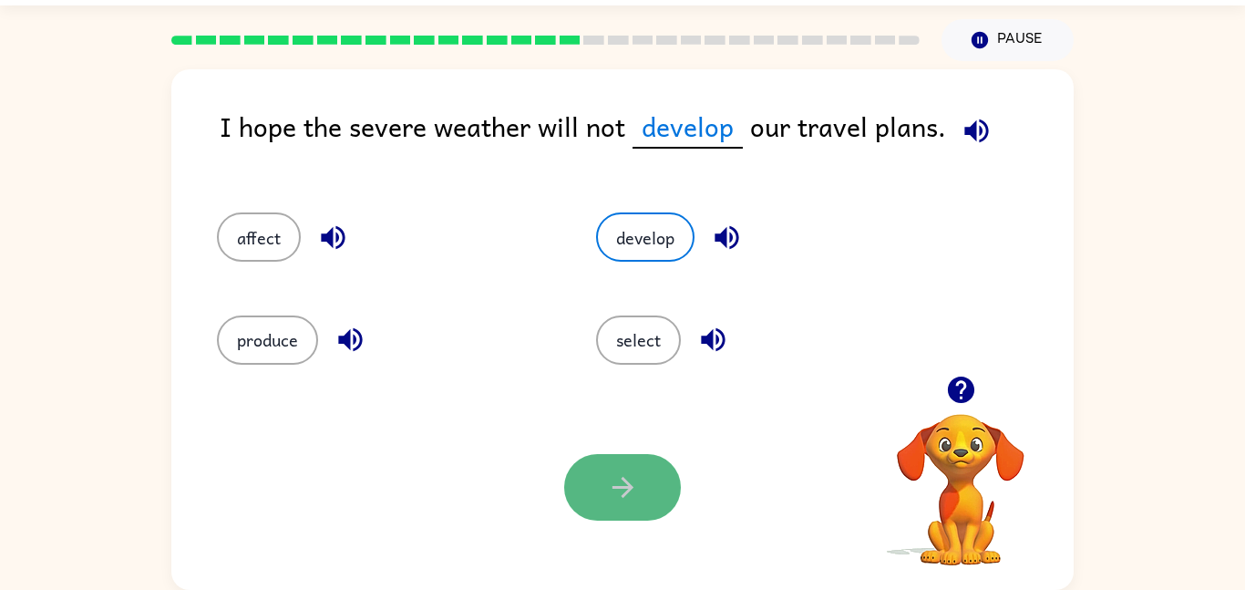
click at [626, 471] on button "button" at bounding box center [622, 487] width 117 height 67
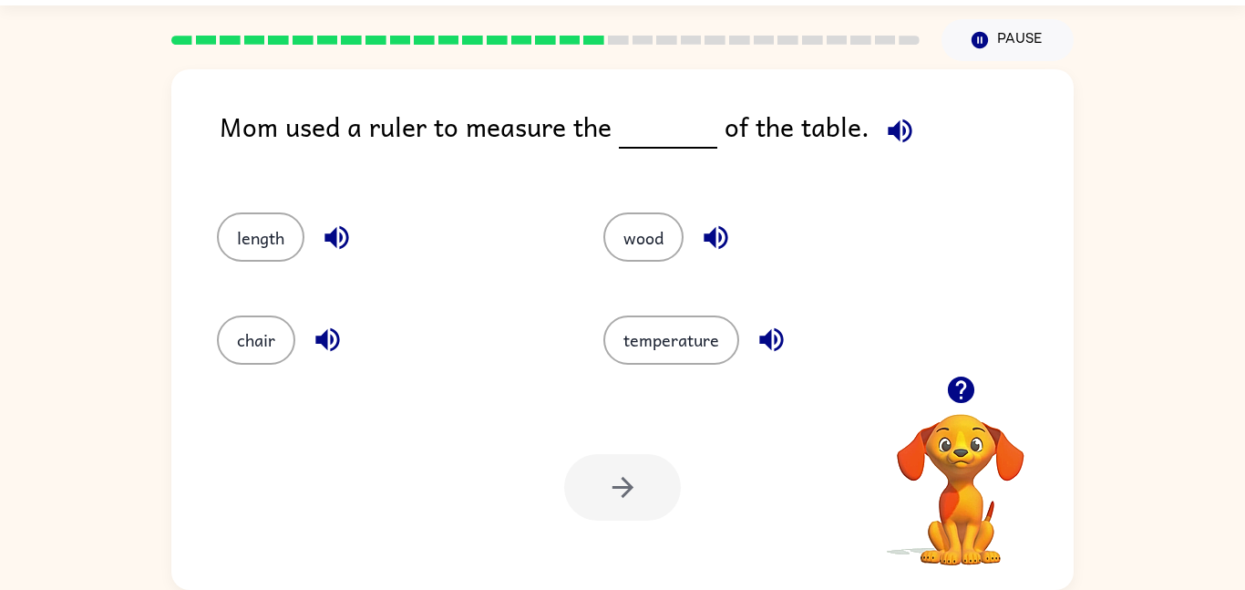
drag, startPoint x: 642, startPoint y: 231, endPoint x: 610, endPoint y: 188, distance: 53.4
click at [610, 188] on div "wood" at bounding box center [762, 229] width 387 height 102
click at [633, 229] on button "wood" at bounding box center [644, 236] width 80 height 49
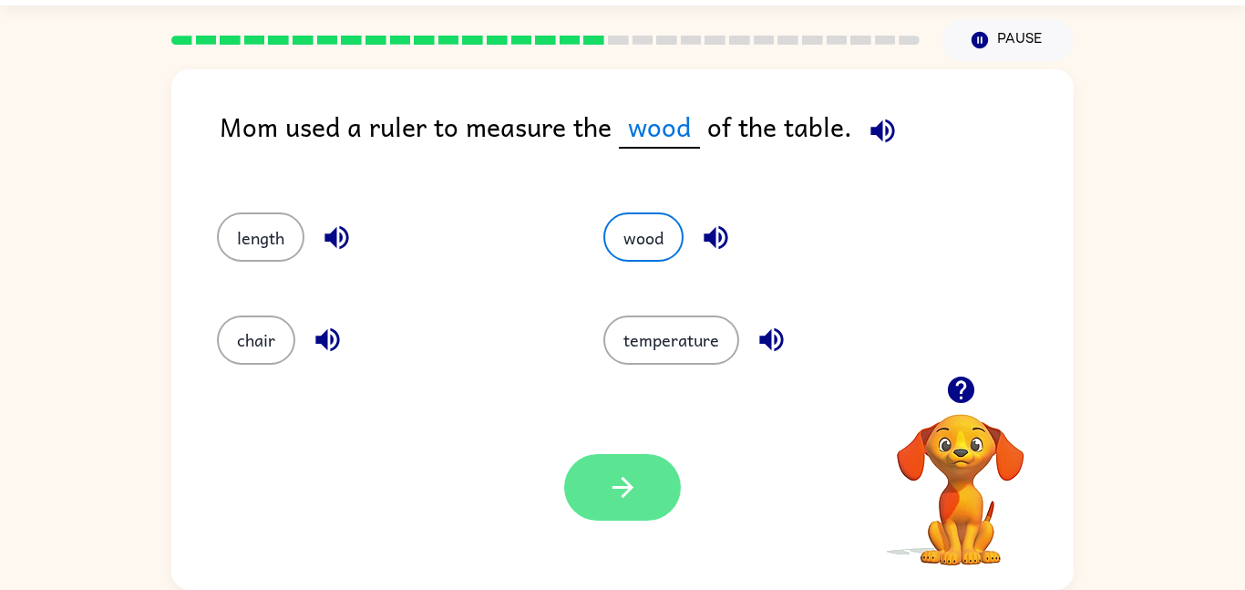
click at [648, 495] on button "button" at bounding box center [622, 487] width 117 height 67
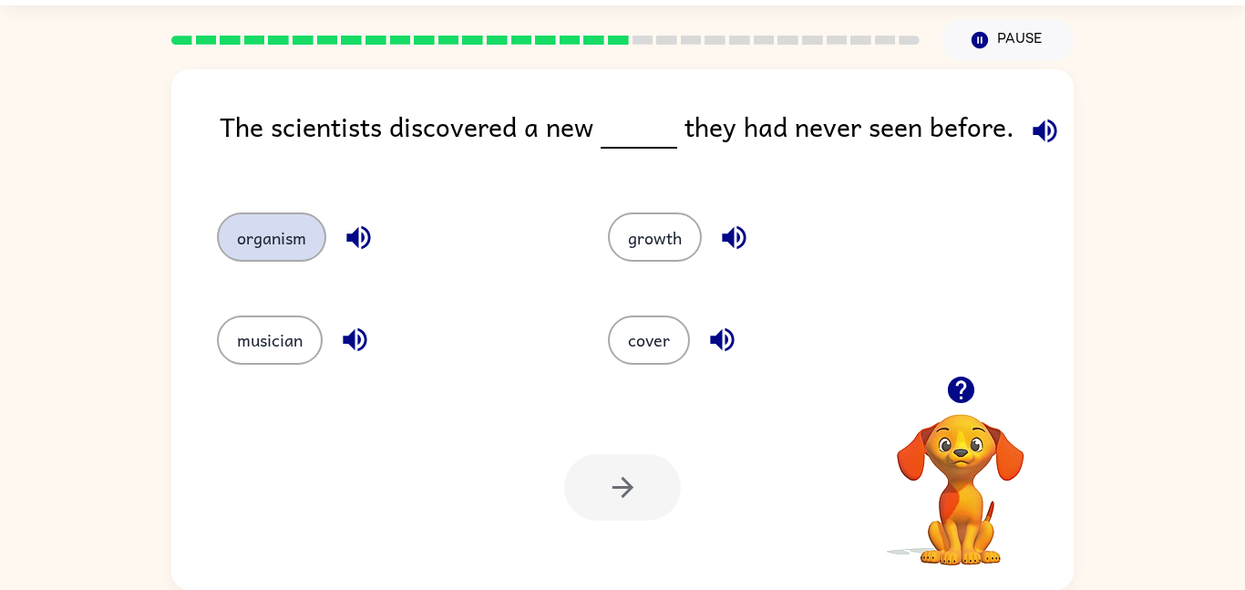
drag, startPoint x: 308, startPoint y: 208, endPoint x: 276, endPoint y: 229, distance: 38.2
click at [286, 225] on div "organism" at bounding box center [377, 229] width 391 height 102
click at [321, 338] on div "organism growth musician cover" at bounding box center [572, 280] width 781 height 205
click at [258, 252] on button "organism" at bounding box center [271, 236] width 109 height 49
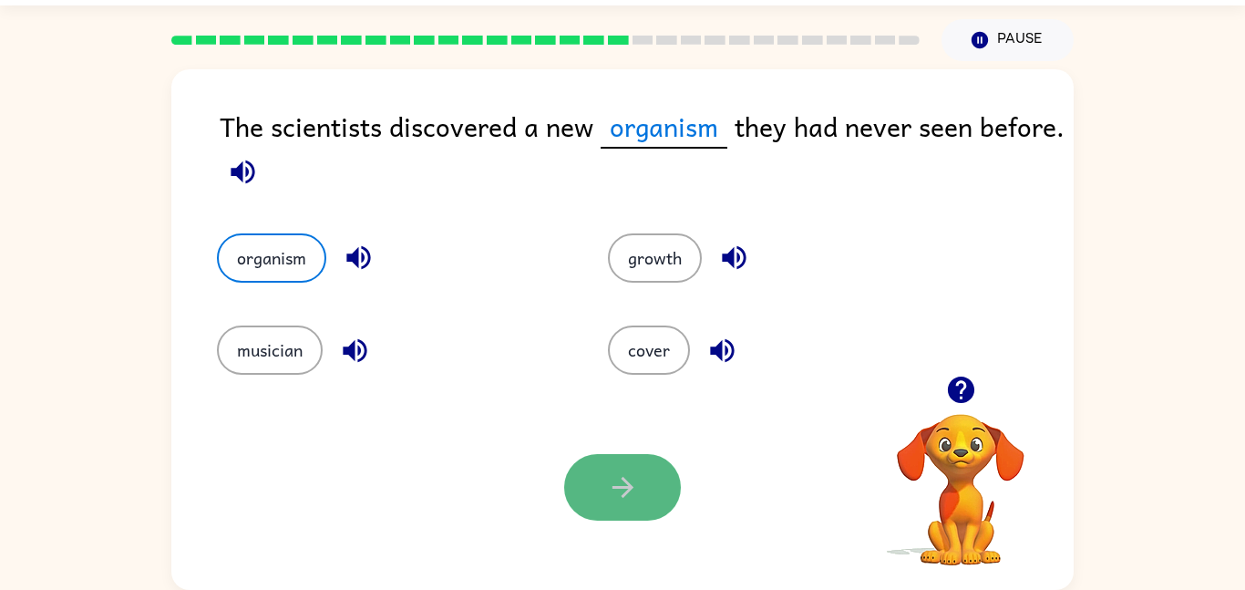
click at [590, 483] on button "button" at bounding box center [622, 487] width 117 height 67
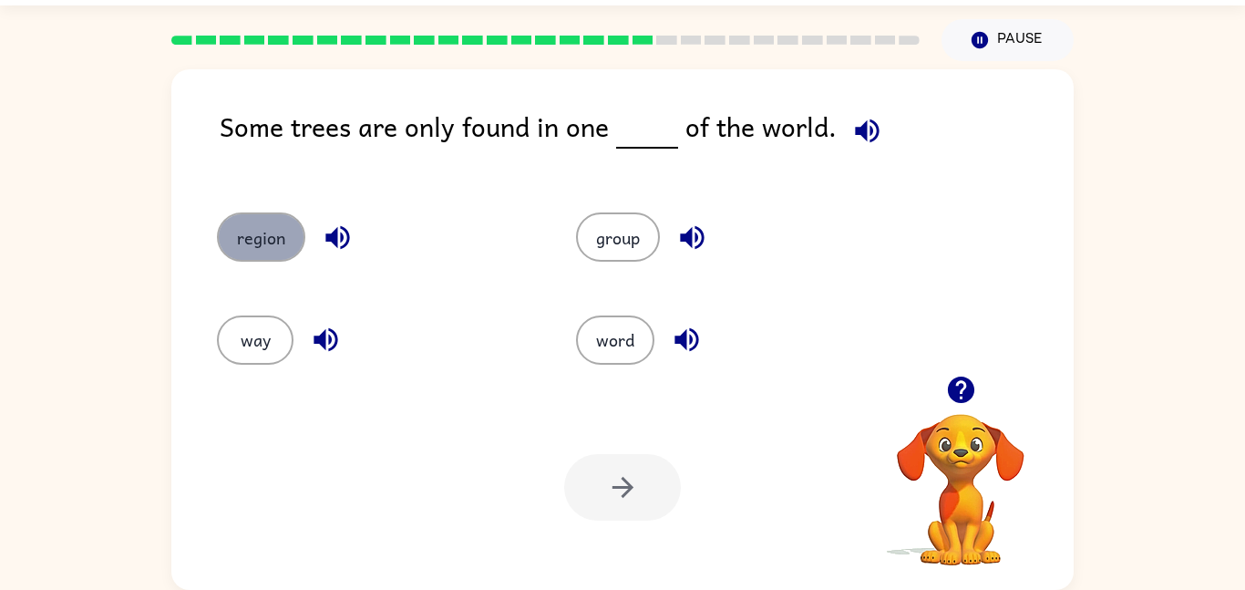
drag, startPoint x: 257, startPoint y: 221, endPoint x: 253, endPoint y: 239, distance: 18.8
click at [254, 227] on button "region" at bounding box center [261, 236] width 88 height 49
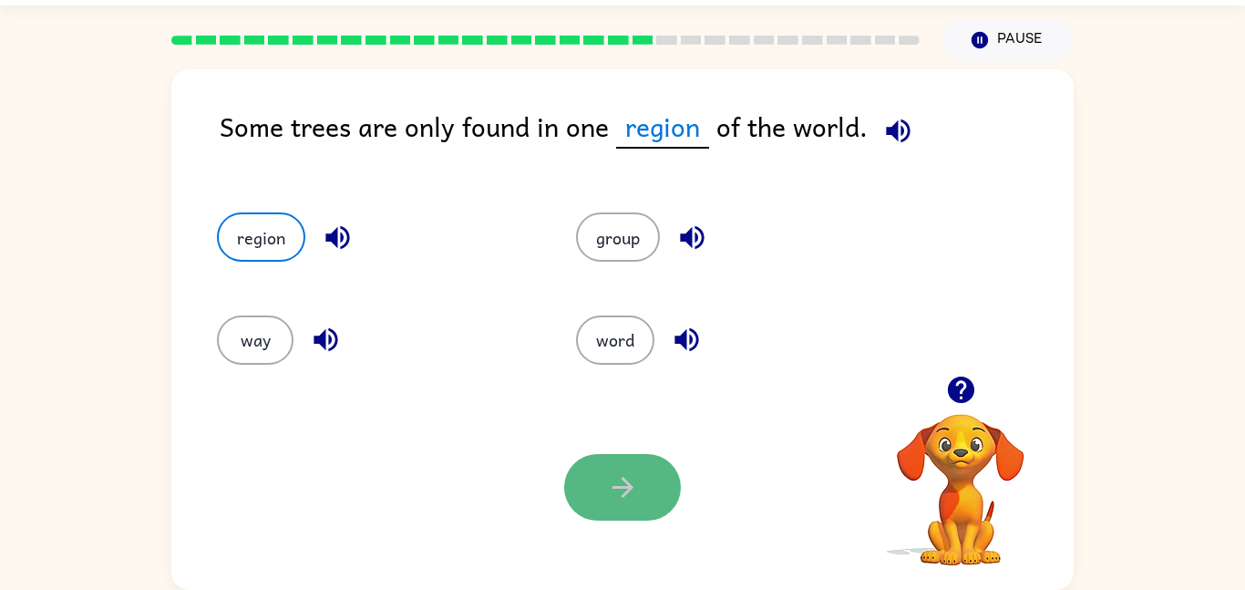
click at [611, 509] on button "button" at bounding box center [622, 487] width 117 height 67
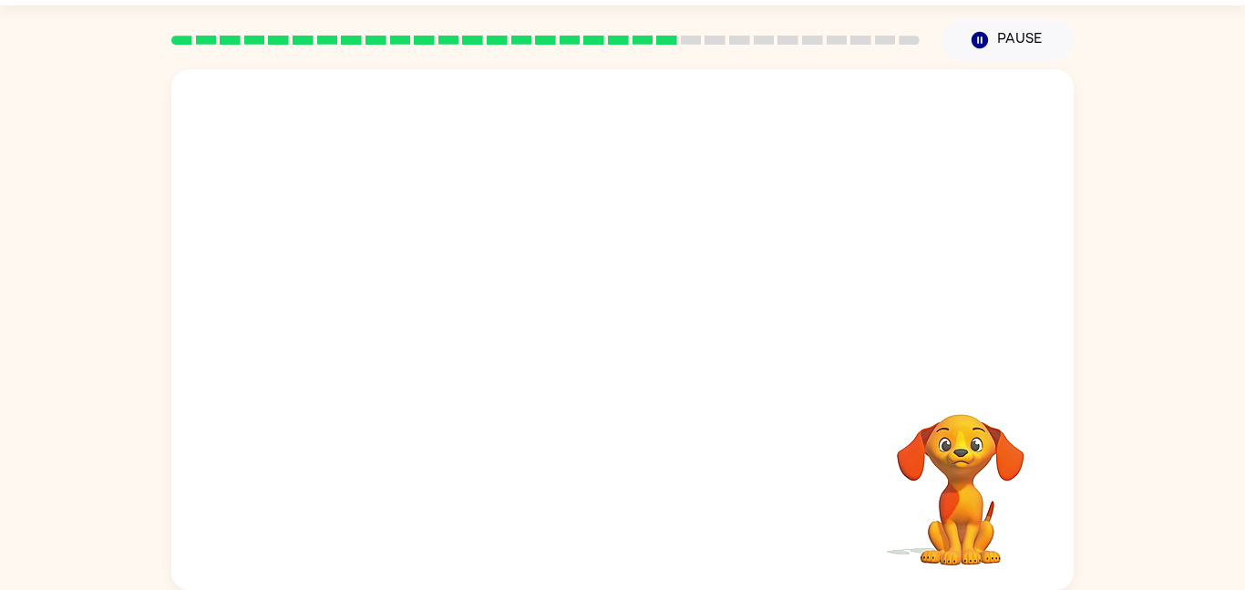
drag, startPoint x: 505, startPoint y: 325, endPoint x: 457, endPoint y: 261, distance: 80.1
click at [480, 287] on video "Your browser must support playing .mp4 files to use Literably. Please try using…" at bounding box center [622, 222] width 903 height 306
drag, startPoint x: 458, startPoint y: 260, endPoint x: 411, endPoint y: 313, distance: 70.4
click at [414, 313] on video "Your browser must support playing .mp4 files to use Literably. Please try using…" at bounding box center [622, 222] width 903 height 306
drag, startPoint x: 512, startPoint y: 327, endPoint x: 442, endPoint y: 291, distance: 79.1
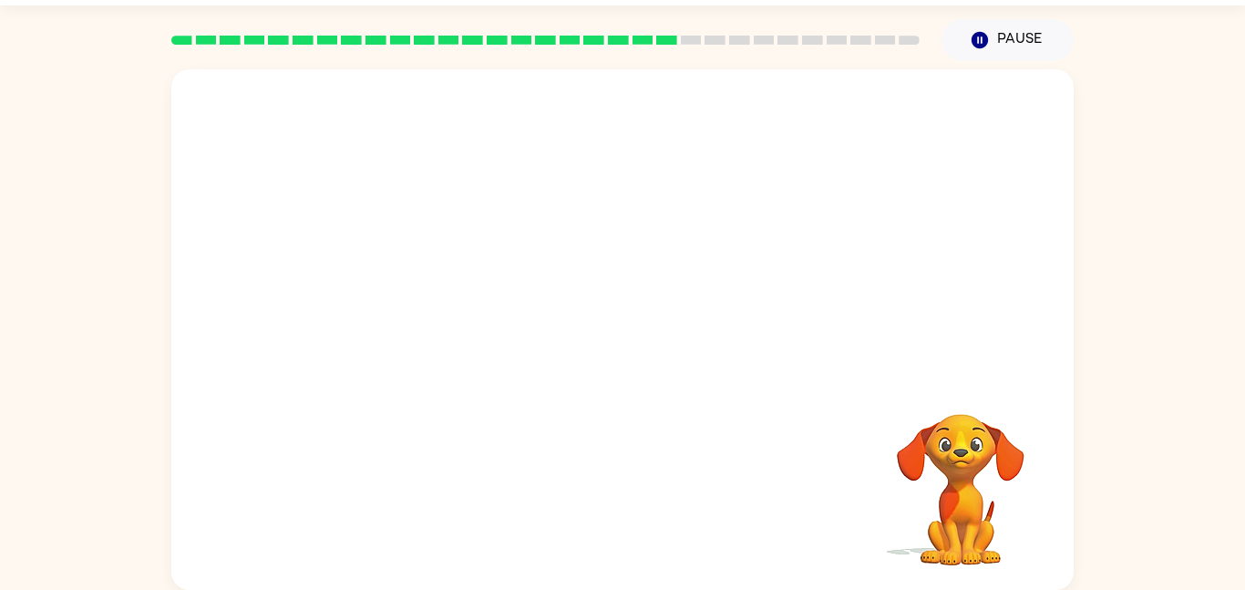
click at [446, 281] on video "Your browser must support playing .mp4 files to use Literably. Please try using…" at bounding box center [622, 222] width 903 height 306
click at [465, 308] on video "Your browser must support playing .mp4 files to use Literably. Please try using…" at bounding box center [622, 222] width 903 height 306
click at [470, 307] on video "Your browser must support playing .mp4 files to use Literably. Please try using…" at bounding box center [622, 222] width 903 height 306
drag, startPoint x: 492, startPoint y: 334, endPoint x: 501, endPoint y: 318, distance: 17.5
click at [499, 337] on video "Your browser must support playing .mp4 files to use Literably. Please try using…" at bounding box center [622, 222] width 903 height 306
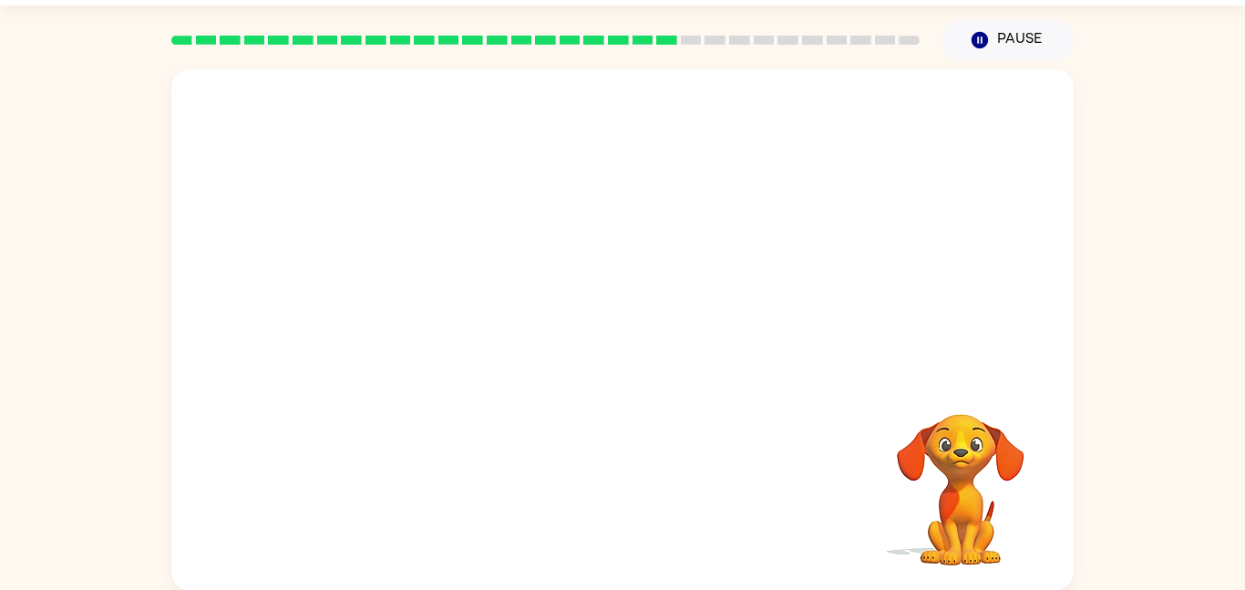
click at [503, 320] on video "Your browser must support playing .mp4 files to use Literably. Please try using…" at bounding box center [622, 222] width 903 height 306
drag, startPoint x: 665, startPoint y: 234, endPoint x: 472, endPoint y: 202, distance: 195.0
click at [479, 206] on video "Your browser must support playing .mp4 files to use Literably. Please try using…" at bounding box center [622, 222] width 903 height 306
drag, startPoint x: 487, startPoint y: 210, endPoint x: 543, endPoint y: 242, distance: 64.1
click at [536, 240] on video "Your browser must support playing .mp4 files to use Literably. Please try using…" at bounding box center [622, 222] width 903 height 306
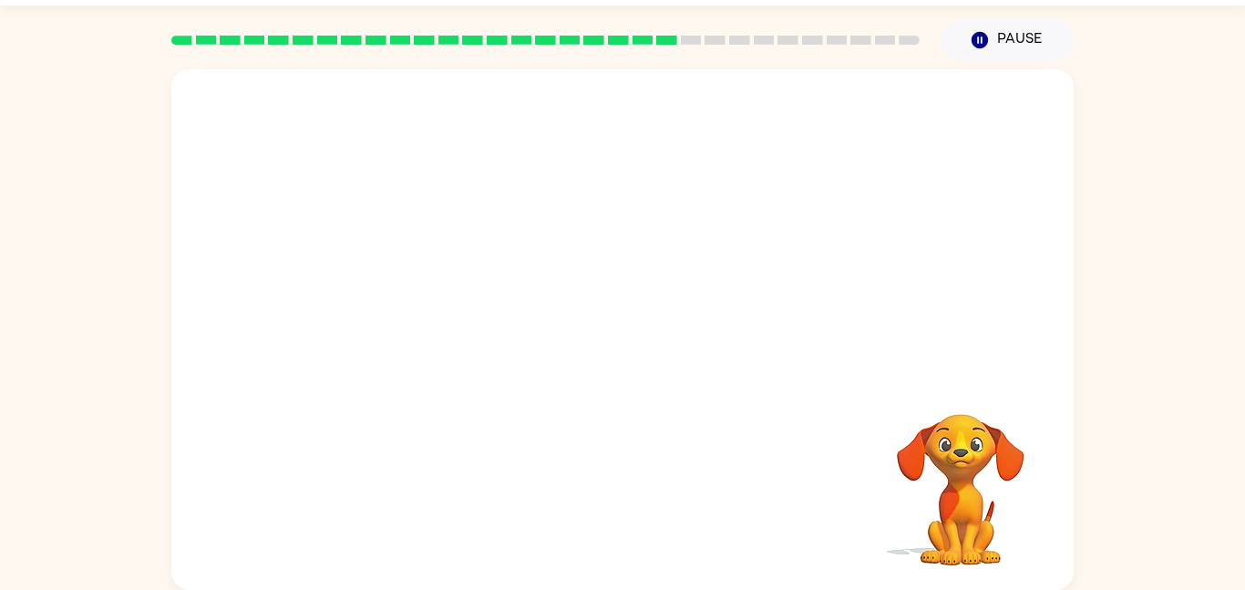
drag, startPoint x: 625, startPoint y: 273, endPoint x: 803, endPoint y: 364, distance: 199.8
click at [793, 380] on div "Your browser must support playing .mp4 files to use Literably. Please try using…" at bounding box center [622, 329] width 903 height 521
drag, startPoint x: 808, startPoint y: 363, endPoint x: 780, endPoint y: 308, distance: 61.2
click at [780, 308] on video "Your browser must support playing .mp4 files to use Literably. Please try using…" at bounding box center [622, 222] width 903 height 306
drag, startPoint x: 678, startPoint y: 226, endPoint x: 447, endPoint y: 284, distance: 238.8
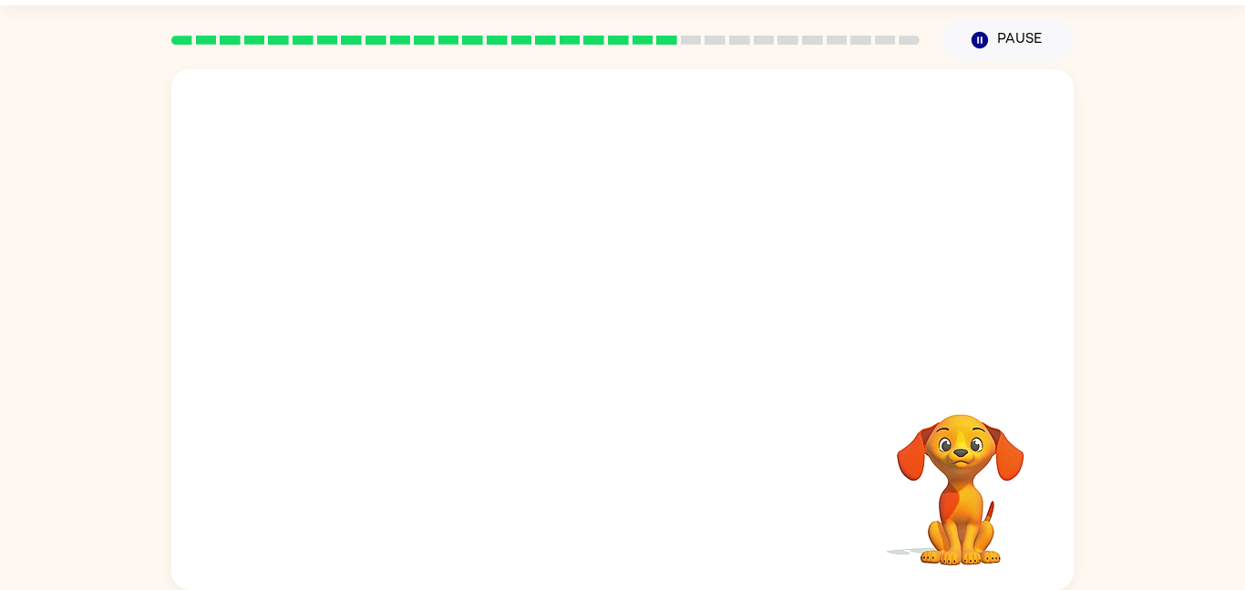
click at [447, 284] on video "Your browser must support playing .mp4 files to use Literably. Please try using…" at bounding box center [622, 222] width 903 height 306
click at [602, 351] on div at bounding box center [622, 338] width 117 height 67
click at [602, 351] on button "button" at bounding box center [622, 338] width 117 height 67
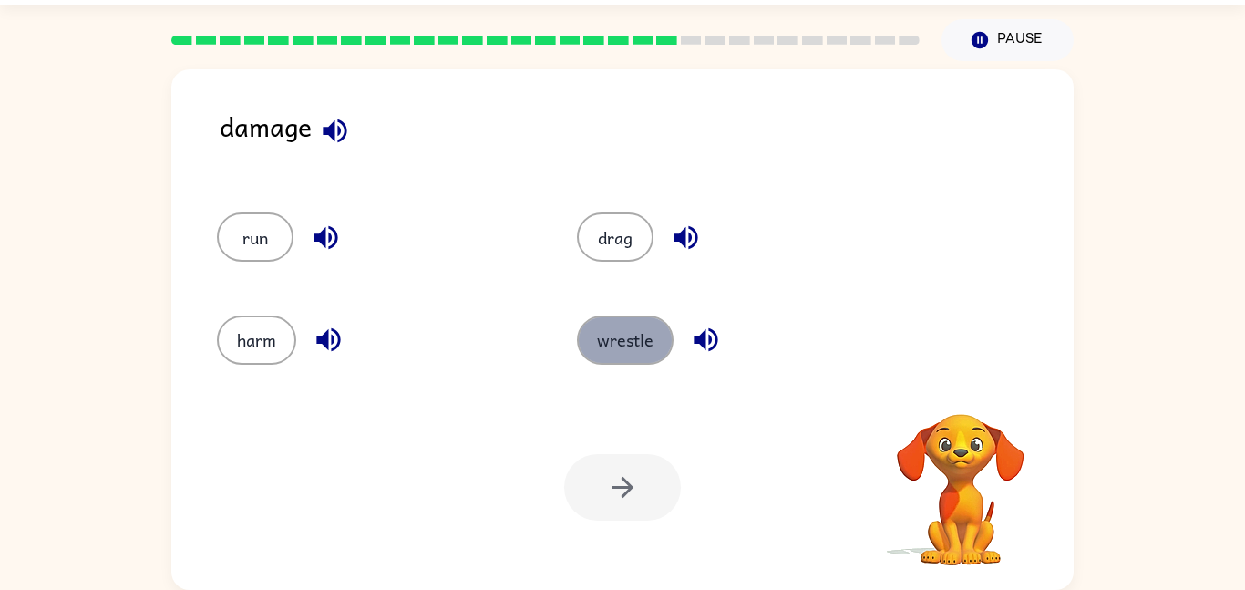
click at [605, 326] on button "wrestle" at bounding box center [625, 339] width 97 height 49
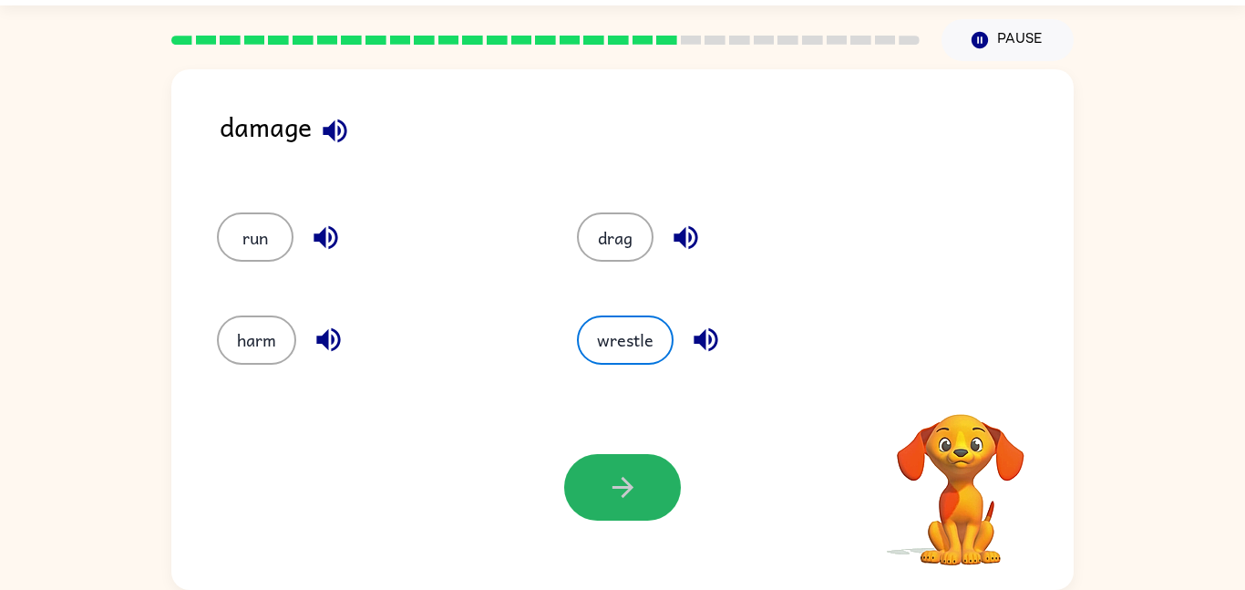
click at [594, 483] on button "button" at bounding box center [622, 487] width 117 height 67
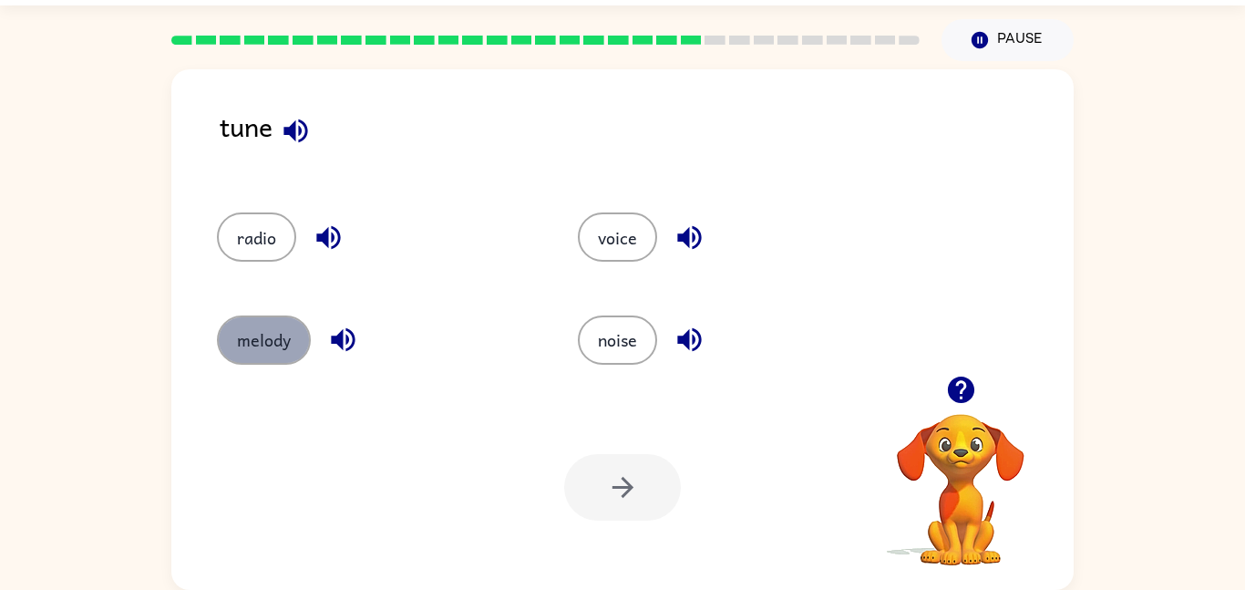
click at [266, 347] on button "melody" at bounding box center [264, 339] width 94 height 49
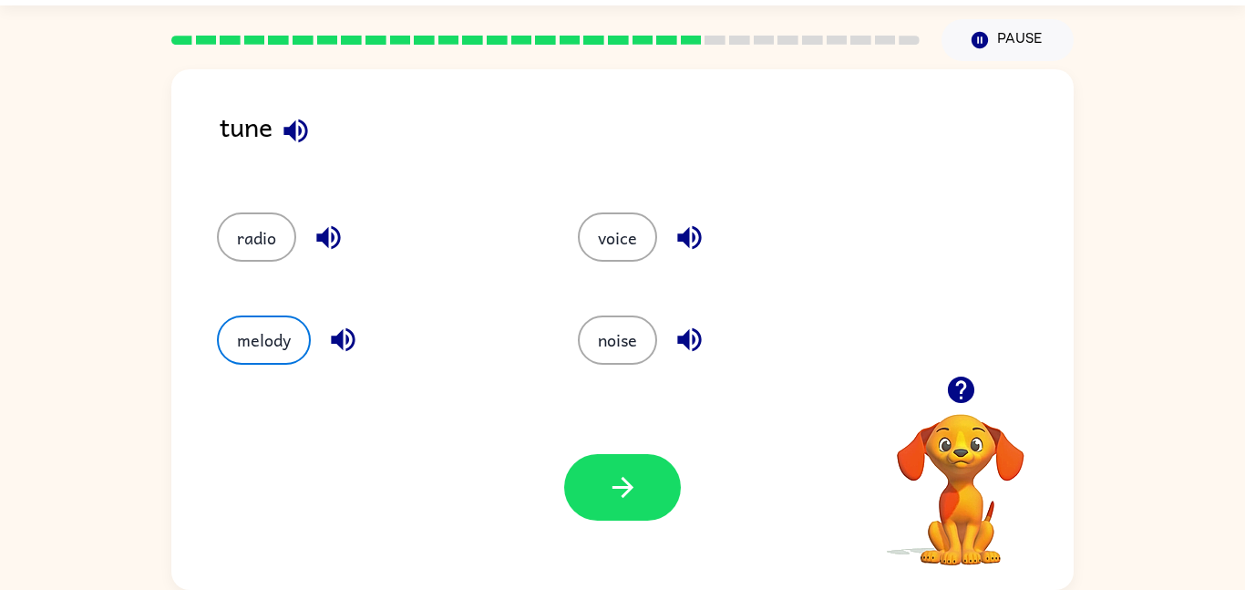
drag, startPoint x: 276, startPoint y: 349, endPoint x: 431, endPoint y: 496, distance: 213.5
click at [429, 513] on div "tune radio voice melody noise Your browser must support playing .mp4 files to u…" at bounding box center [622, 329] width 903 height 521
drag, startPoint x: 648, startPoint y: 454, endPoint x: 619, endPoint y: 438, distance: 33.5
click at [627, 441] on div "Your browser must support playing .mp4 files to use Literably. Please try using…" at bounding box center [622, 487] width 903 height 205
drag, startPoint x: 603, startPoint y: 496, endPoint x: 616, endPoint y: 489, distance: 15.5
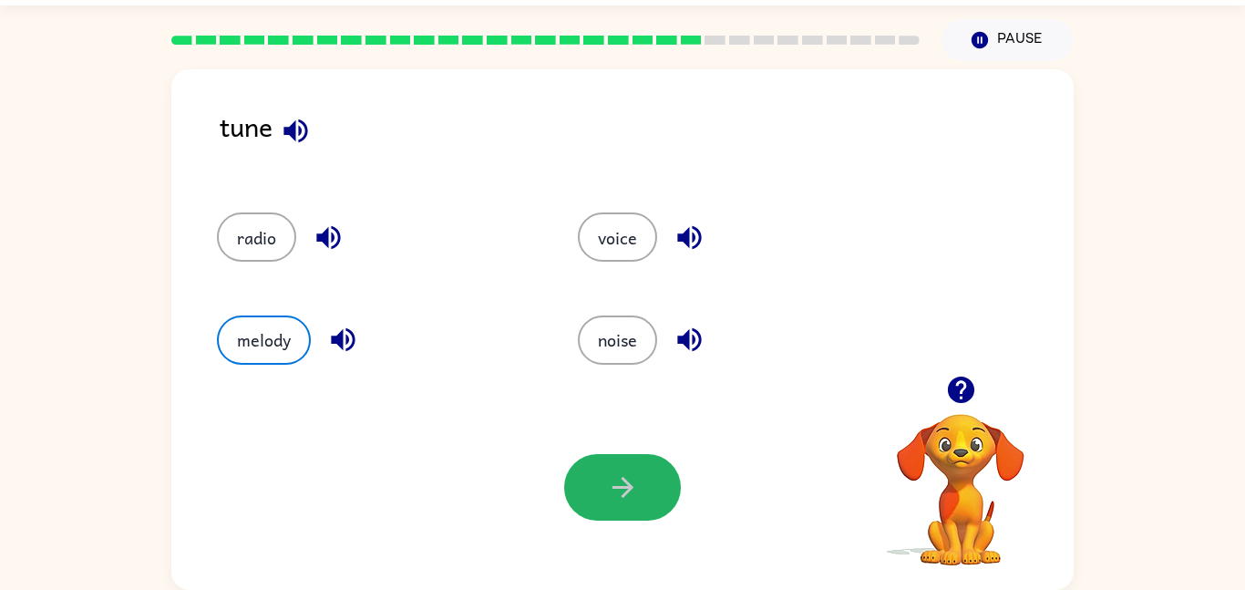
click at [616, 490] on button "button" at bounding box center [622, 487] width 117 height 67
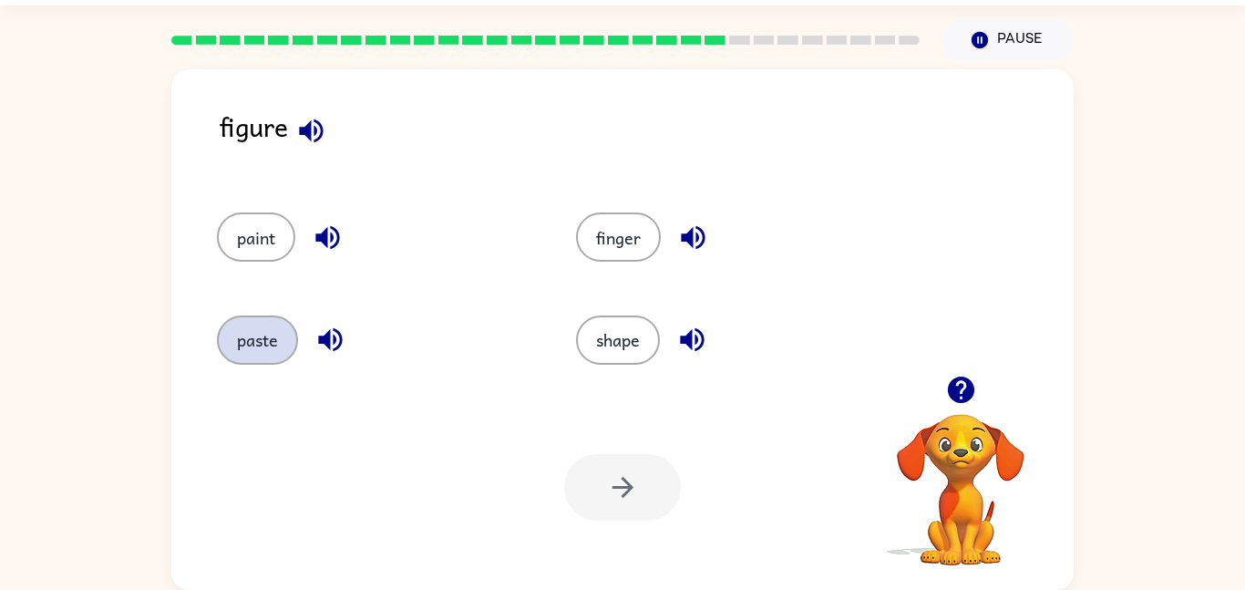
drag, startPoint x: 262, startPoint y: 317, endPoint x: 252, endPoint y: 327, distance: 14.2
click at [254, 327] on button "paste" at bounding box center [257, 339] width 81 height 49
drag, startPoint x: 284, startPoint y: 342, endPoint x: 286, endPoint y: 325, distance: 17.4
click at [286, 336] on button "paste" at bounding box center [257, 339] width 81 height 49
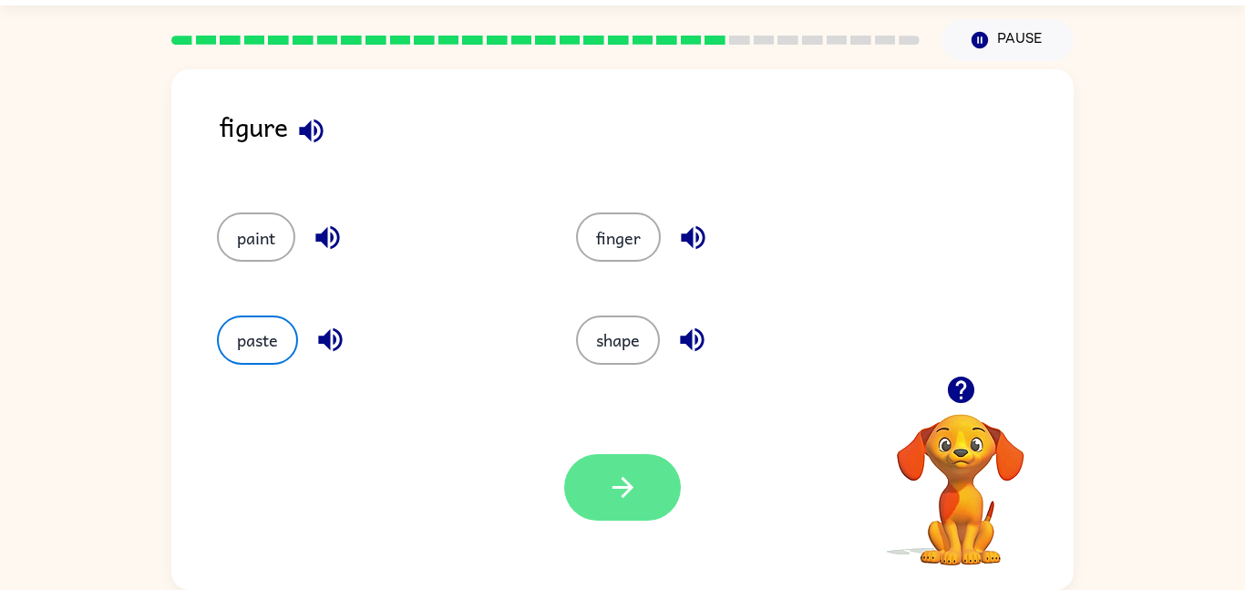
drag, startPoint x: 720, startPoint y: 511, endPoint x: 636, endPoint y: 474, distance: 92.3
click at [639, 474] on div "Your browser must support playing .mp4 files to use Literably. Please try using…" at bounding box center [622, 487] width 903 height 205
click at [635, 474] on icon "button" at bounding box center [623, 487] width 32 height 32
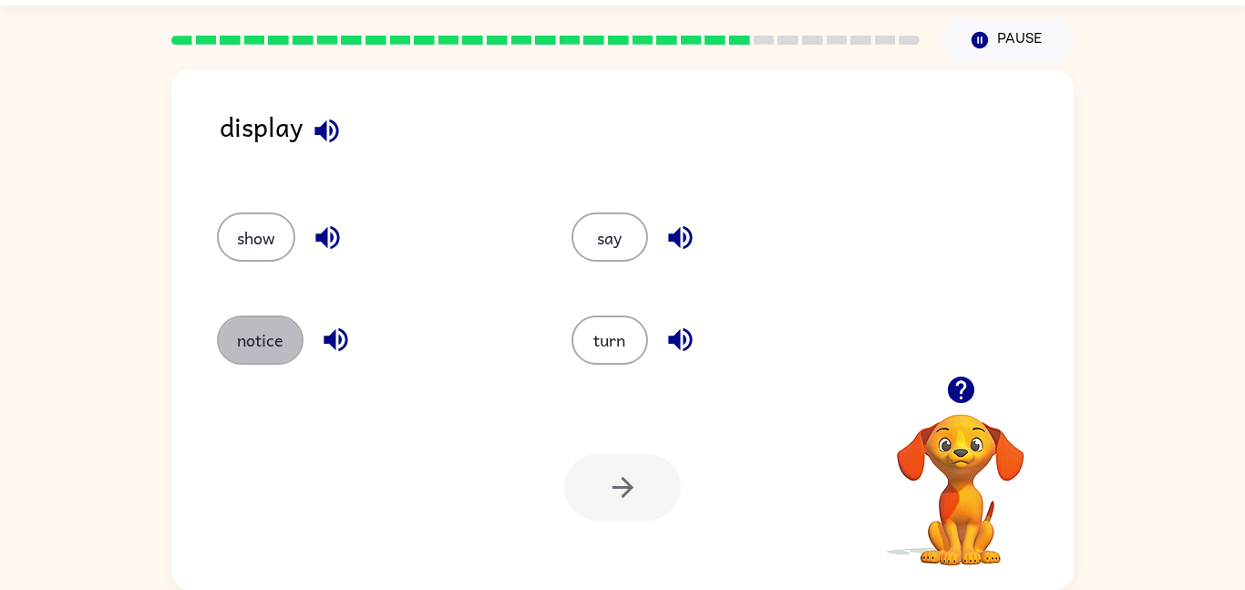
drag, startPoint x: 279, startPoint y: 332, endPoint x: 202, endPoint y: 333, distance: 76.6
click at [209, 335] on div "notice" at bounding box center [359, 332] width 355 height 102
click at [272, 339] on button "notice" at bounding box center [260, 339] width 87 height 49
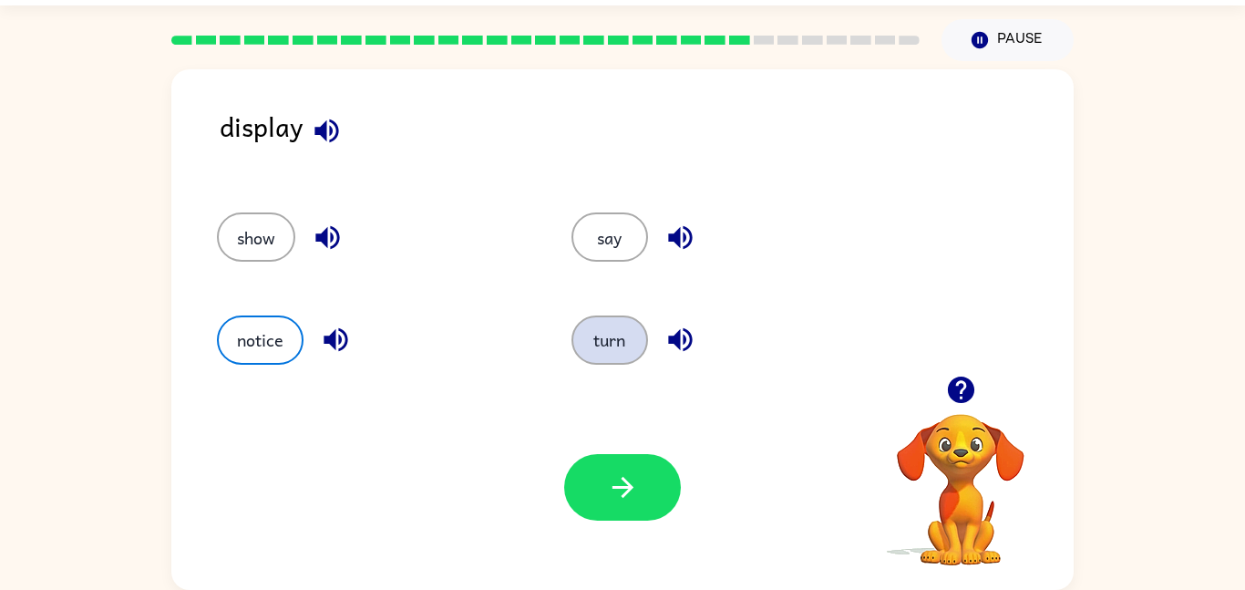
click at [587, 348] on button "turn" at bounding box center [610, 339] width 77 height 49
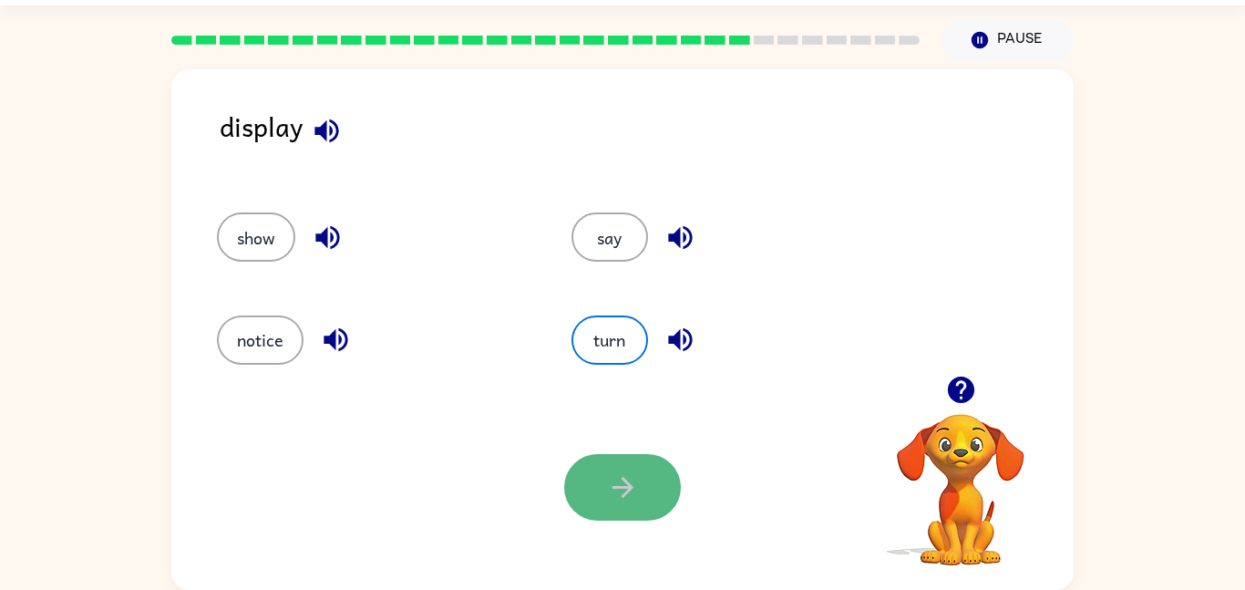
click at [645, 495] on button "button" at bounding box center [622, 487] width 117 height 67
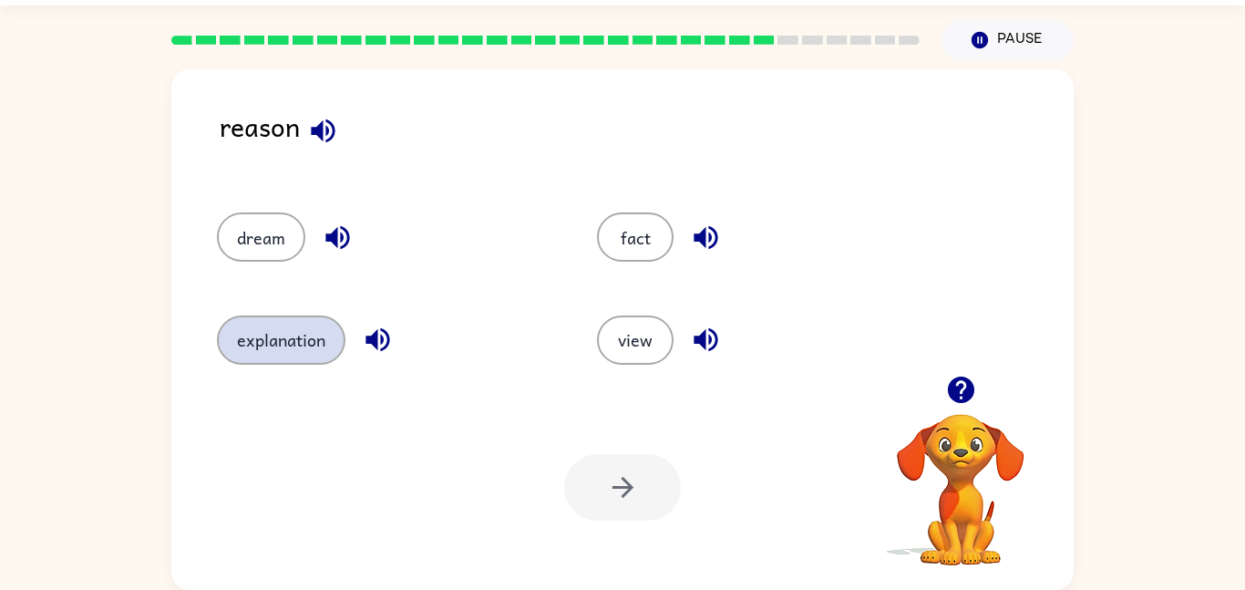
drag, startPoint x: 324, startPoint y: 374, endPoint x: 315, endPoint y: 357, distance: 18.3
click at [315, 357] on div "explanation" at bounding box center [372, 332] width 380 height 102
click at [284, 304] on div "explanation" at bounding box center [372, 332] width 380 height 102
drag, startPoint x: 285, startPoint y: 367, endPoint x: 285, endPoint y: 350, distance: 16.4
click at [285, 357] on div "explanation" at bounding box center [372, 332] width 380 height 102
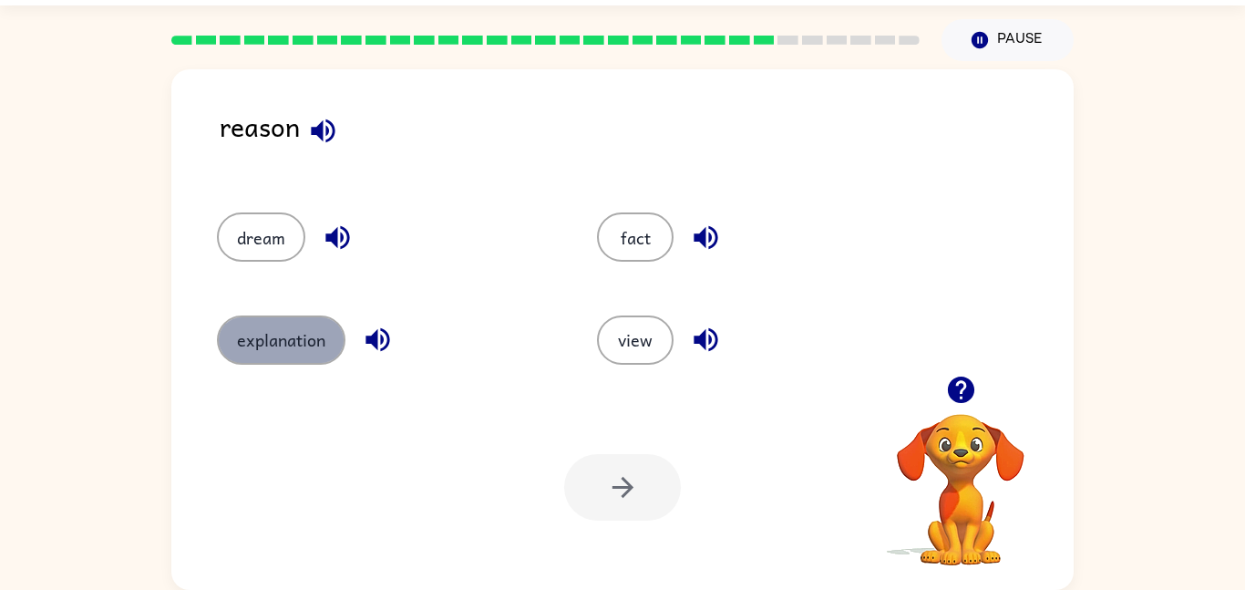
click at [285, 348] on button "explanation" at bounding box center [281, 339] width 129 height 49
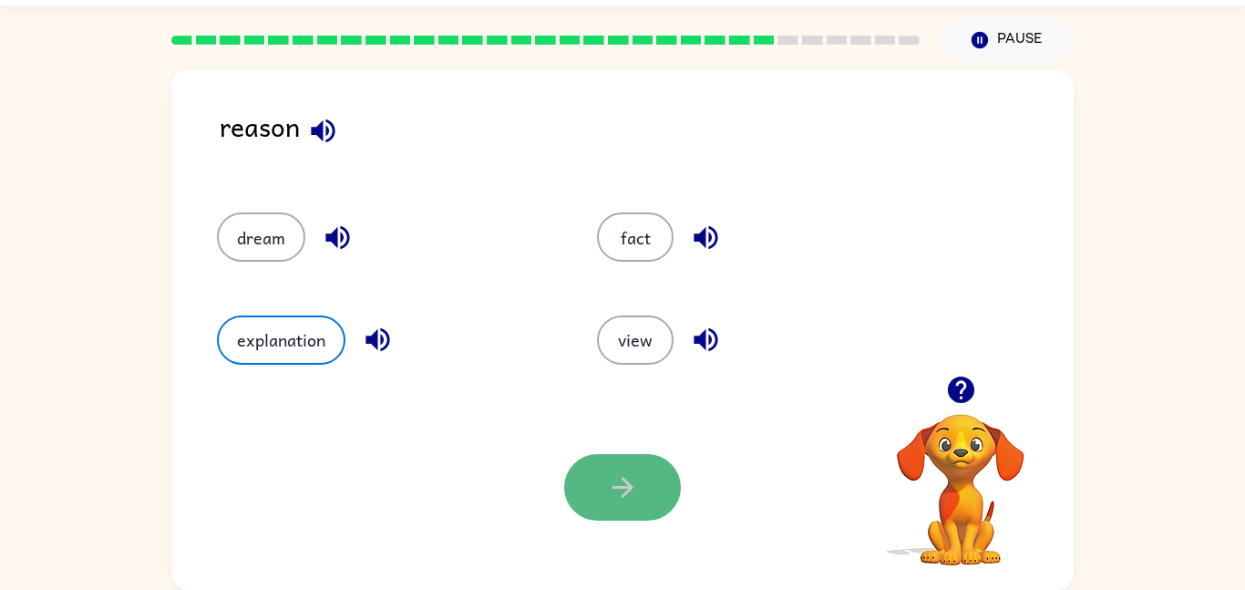
click at [655, 512] on button "button" at bounding box center [622, 487] width 117 height 67
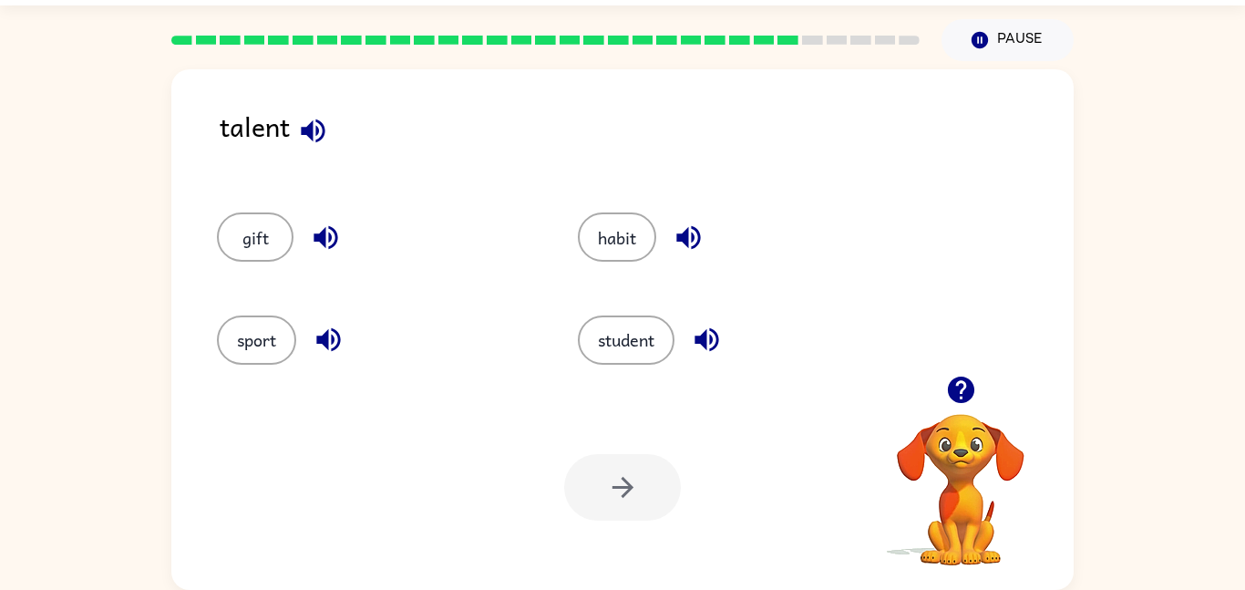
drag, startPoint x: 306, startPoint y: 337, endPoint x: 250, endPoint y: 309, distance: 63.2
click at [250, 309] on div "sport" at bounding box center [362, 332] width 361 height 102
click at [256, 332] on button "sport" at bounding box center [256, 339] width 79 height 49
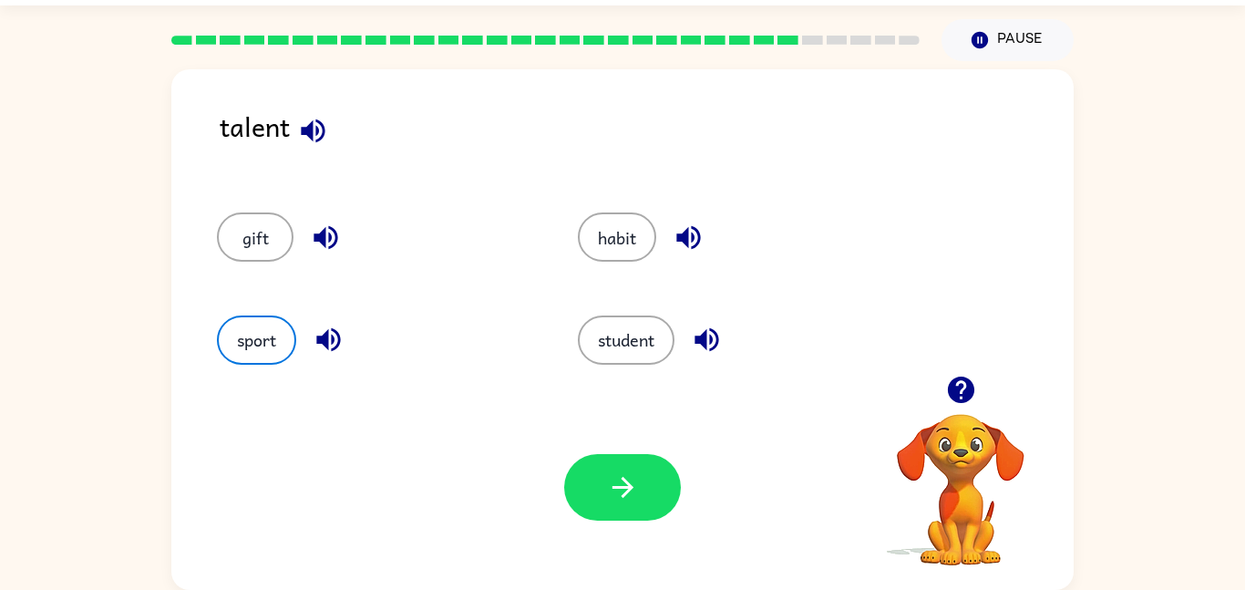
click at [562, 466] on div "Your browser must support playing .mp4 files to use Literably. Please try using…" at bounding box center [622, 487] width 903 height 205
click at [567, 466] on div at bounding box center [622, 487] width 117 height 67
click at [564, 493] on button "button" at bounding box center [622, 487] width 117 height 67
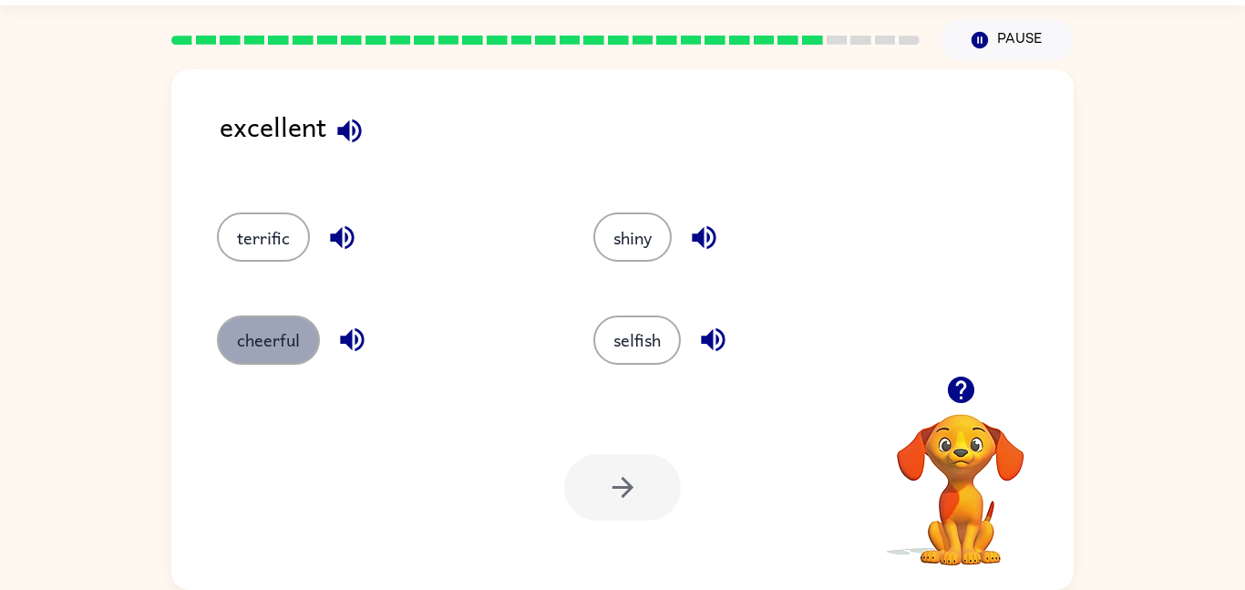
click at [269, 326] on button "cheerful" at bounding box center [268, 339] width 103 height 49
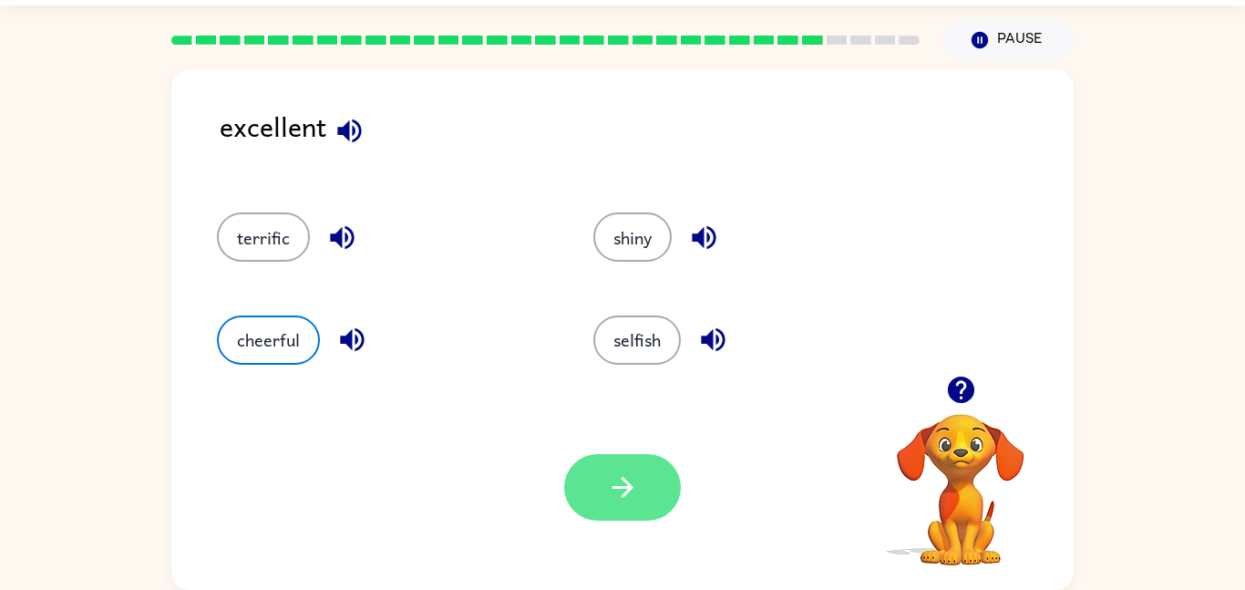
drag, startPoint x: 556, startPoint y: 460, endPoint x: 570, endPoint y: 478, distance: 22.8
click at [568, 477] on div "Your browser must support playing .mp4 files to use Literably. Please try using…" at bounding box center [622, 487] width 903 height 205
click at [589, 489] on button "button" at bounding box center [622, 487] width 117 height 67
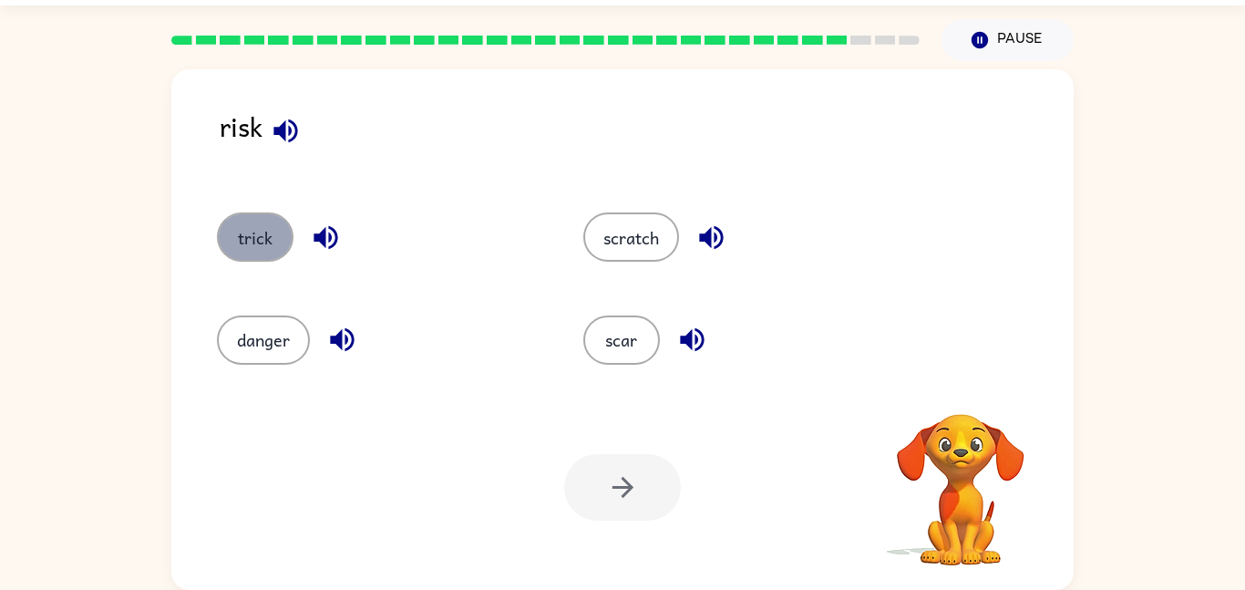
drag, startPoint x: 253, startPoint y: 254, endPoint x: 329, endPoint y: 275, distance: 79.4
click at [255, 256] on button "trick" at bounding box center [255, 236] width 77 height 49
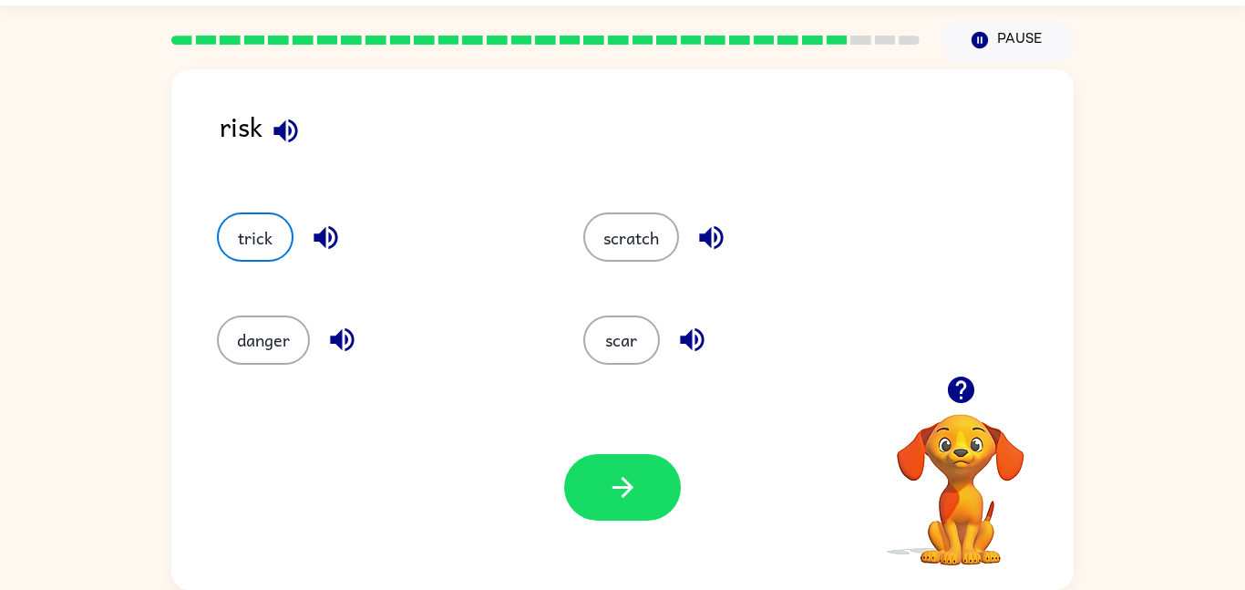
click at [244, 381] on div "danger" at bounding box center [365, 332] width 367 height 102
click at [243, 347] on button "danger" at bounding box center [263, 339] width 93 height 49
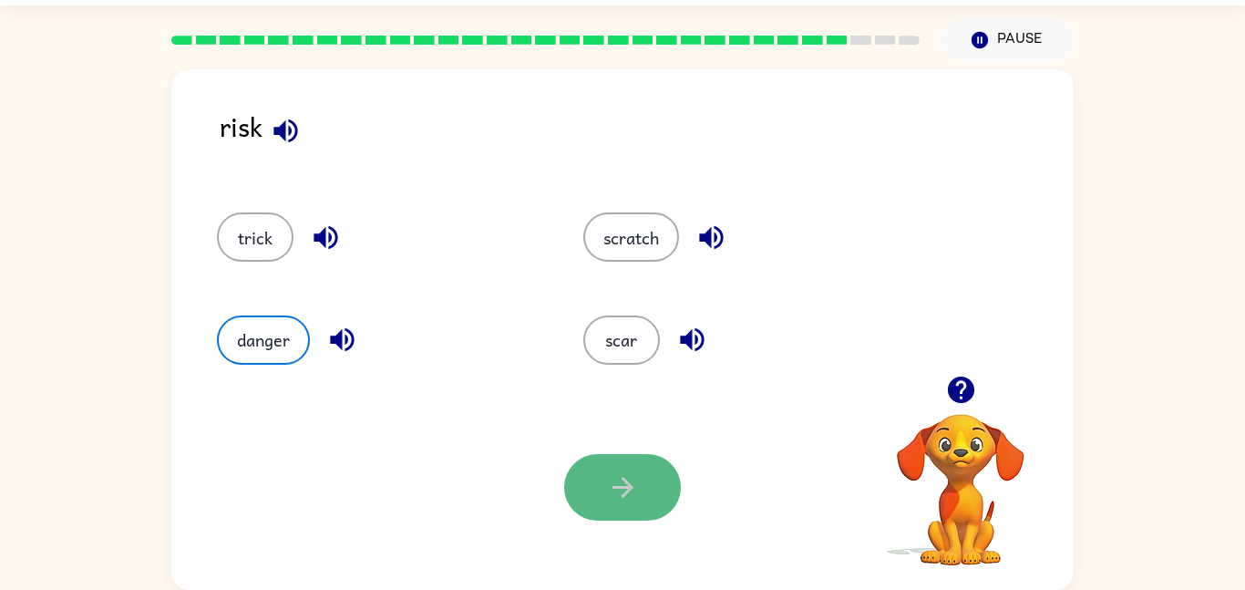
click at [615, 482] on icon "button" at bounding box center [623, 487] width 32 height 32
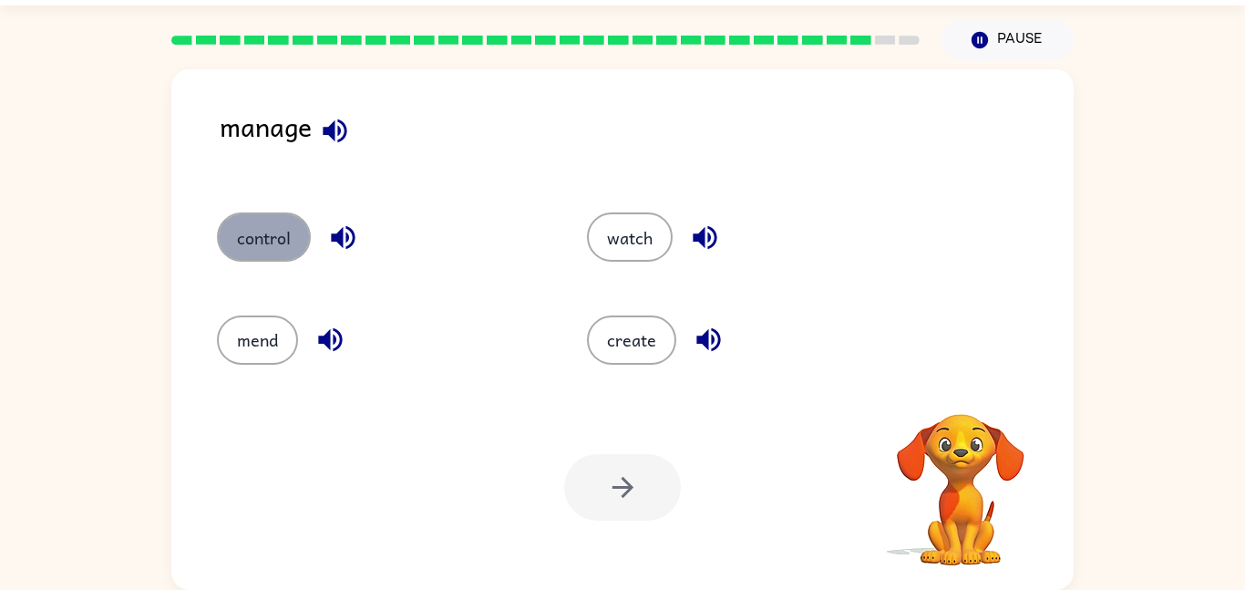
drag, startPoint x: 251, startPoint y: 219, endPoint x: 241, endPoint y: 251, distance: 33.5
click at [241, 250] on button "control" at bounding box center [264, 236] width 94 height 49
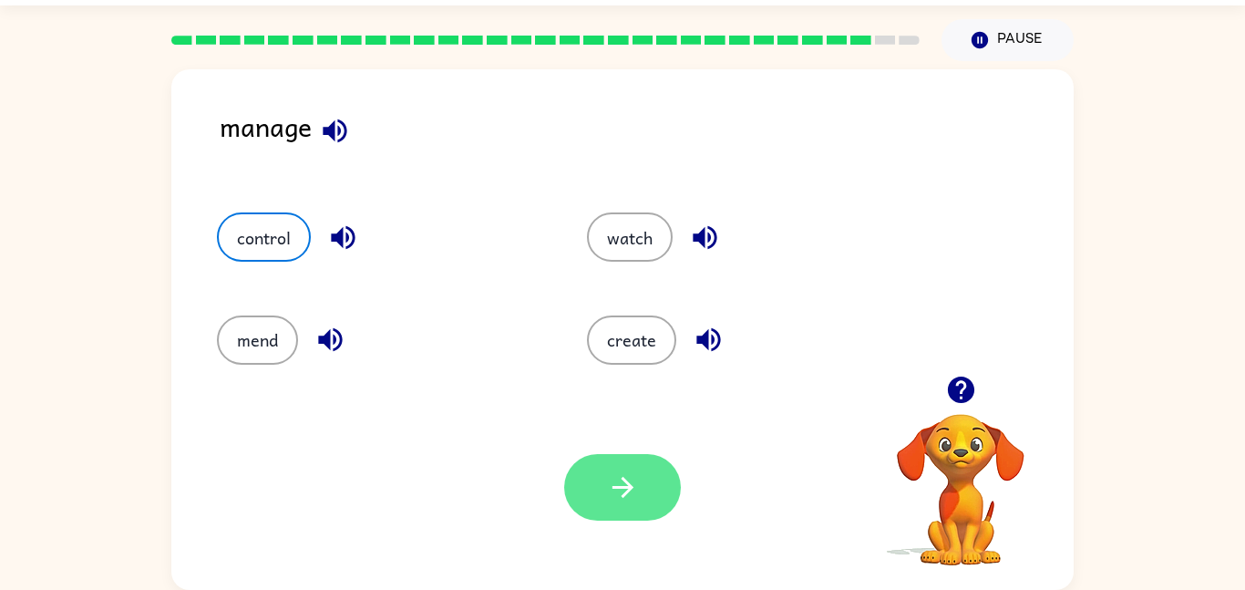
click at [635, 494] on icon "button" at bounding box center [623, 487] width 32 height 32
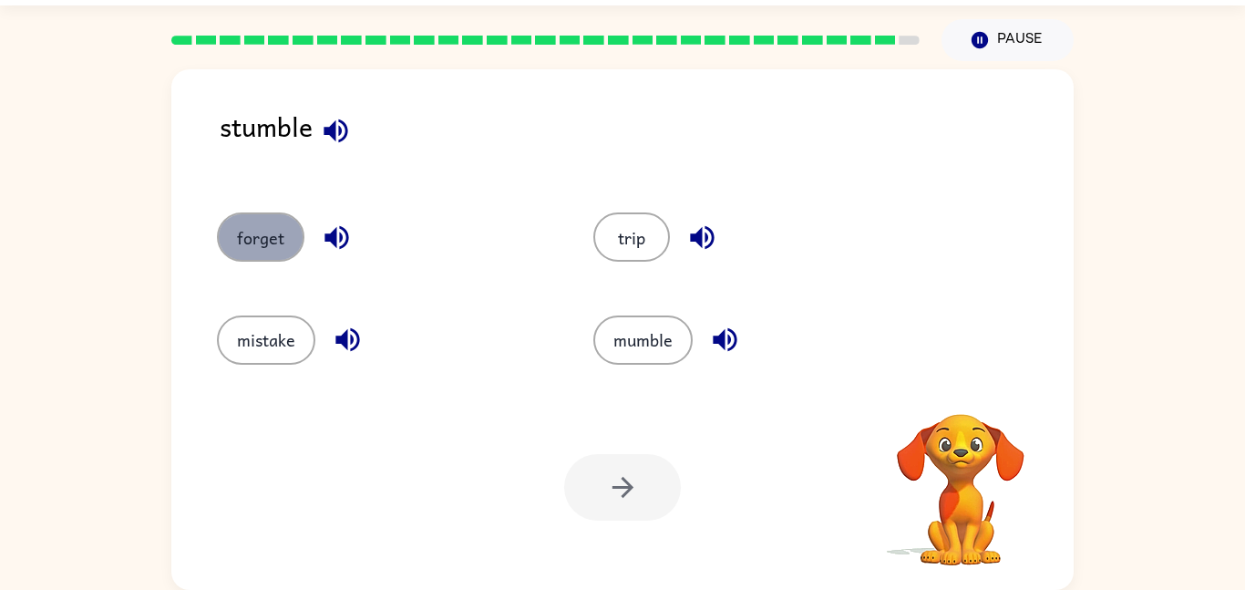
click at [264, 215] on button "forget" at bounding box center [261, 236] width 88 height 49
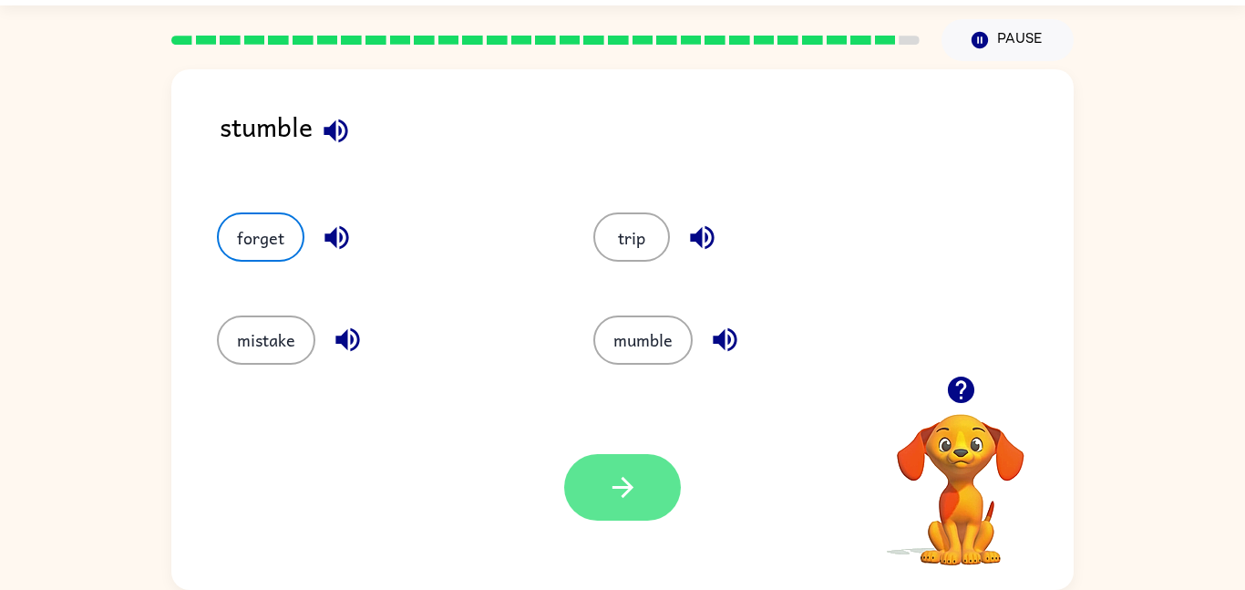
click at [631, 495] on icon "button" at bounding box center [623, 487] width 32 height 32
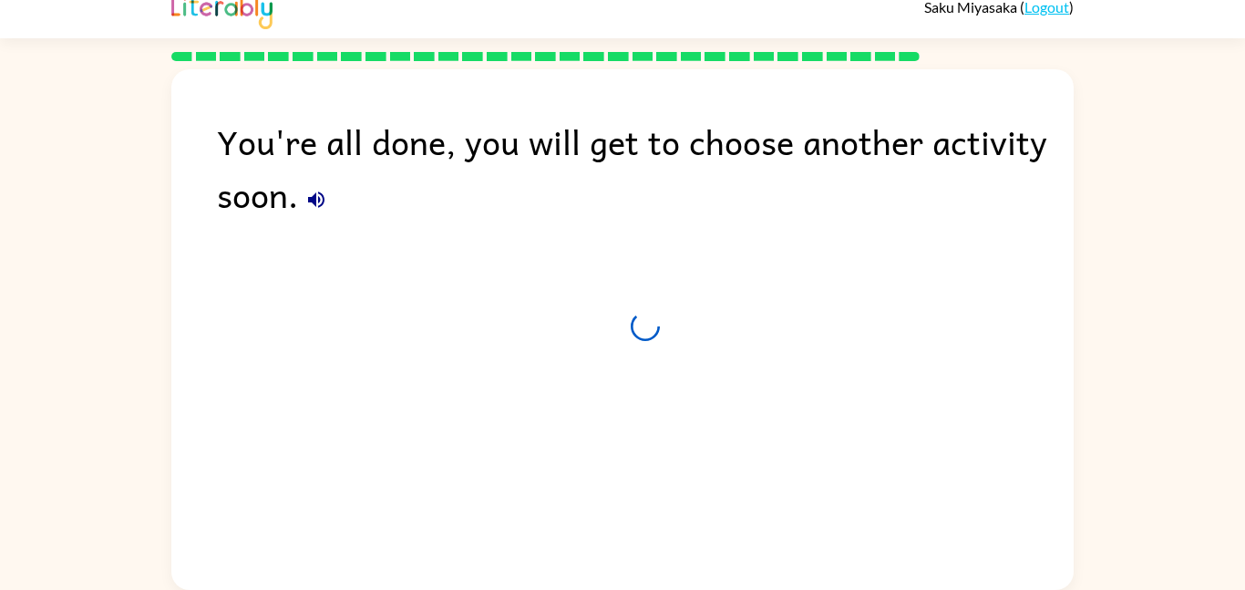
scroll to position [18, 0]
